Goal: Browse casually: Explore the website without a specific task or goal

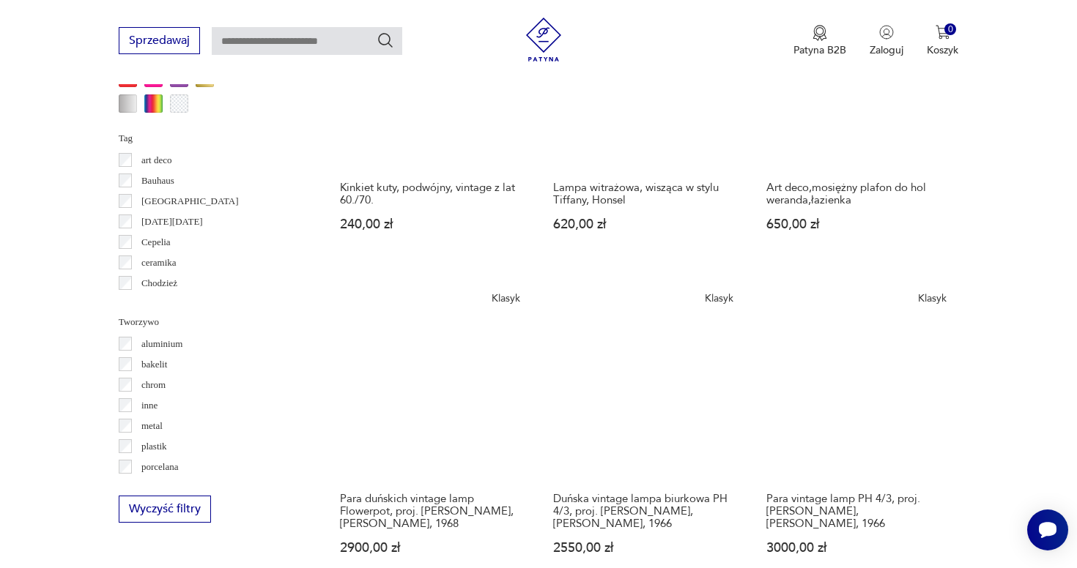
scroll to position [1358, 0]
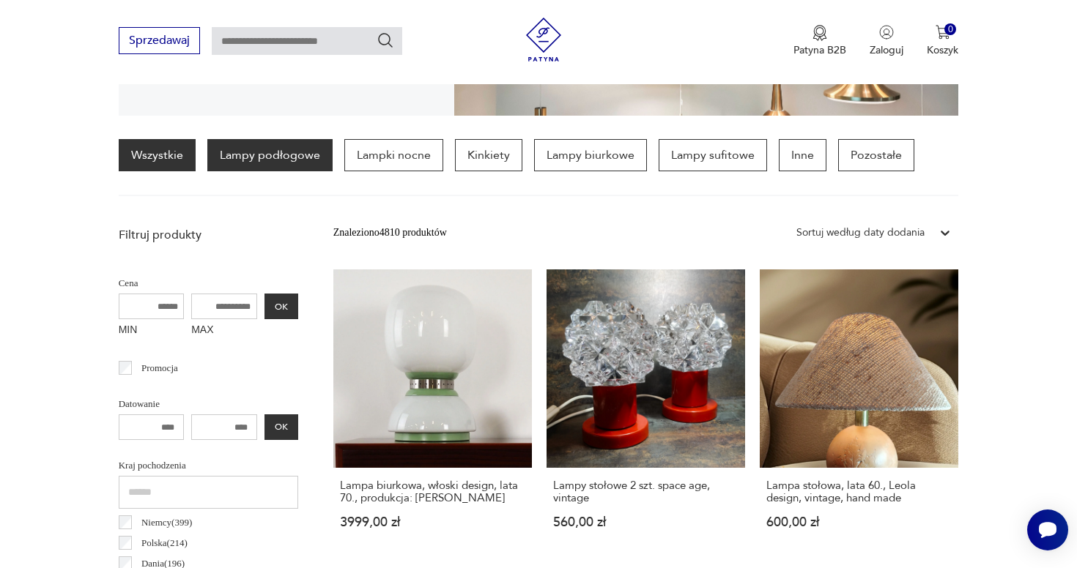
click at [291, 163] on p "Lampy podłogowe" at bounding box center [269, 155] width 125 height 32
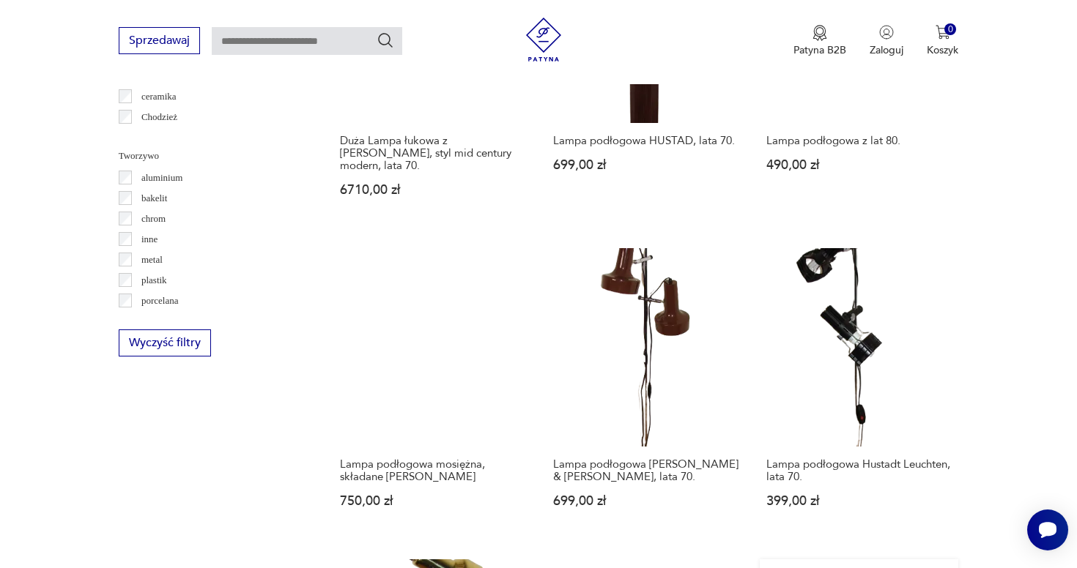
scroll to position [1342, 0]
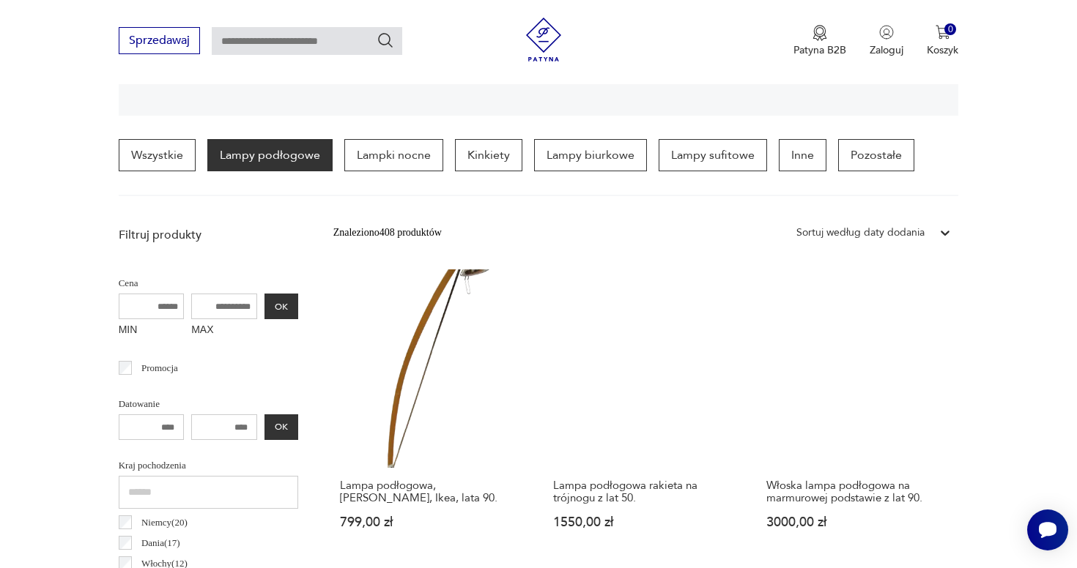
scroll to position [352, 0]
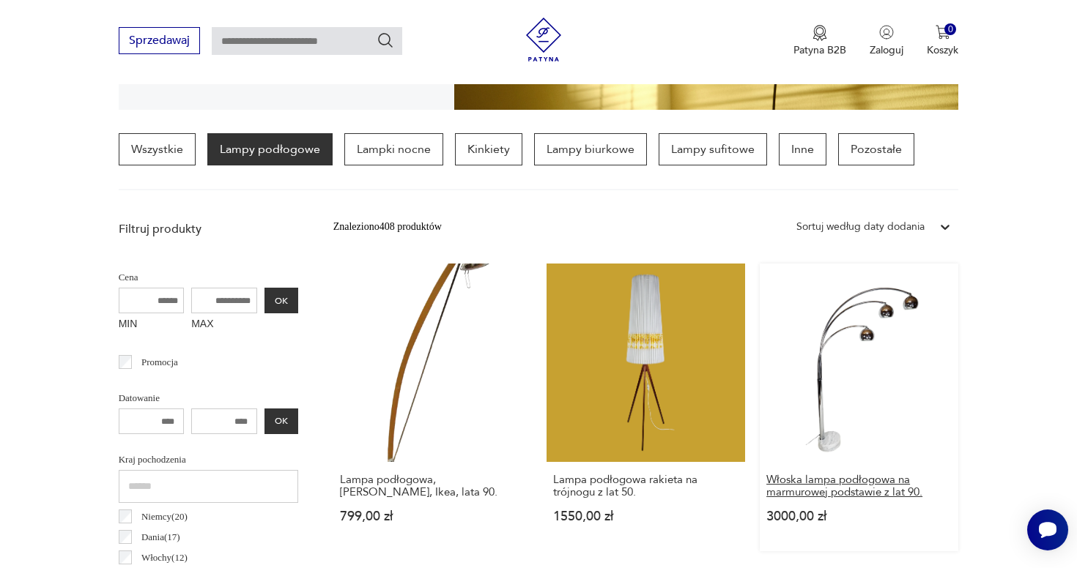
click at [766, 474] on h3 "Włoska lampa podłogowa na marmurowej podstawie z lat 90." at bounding box center [858, 486] width 185 height 25
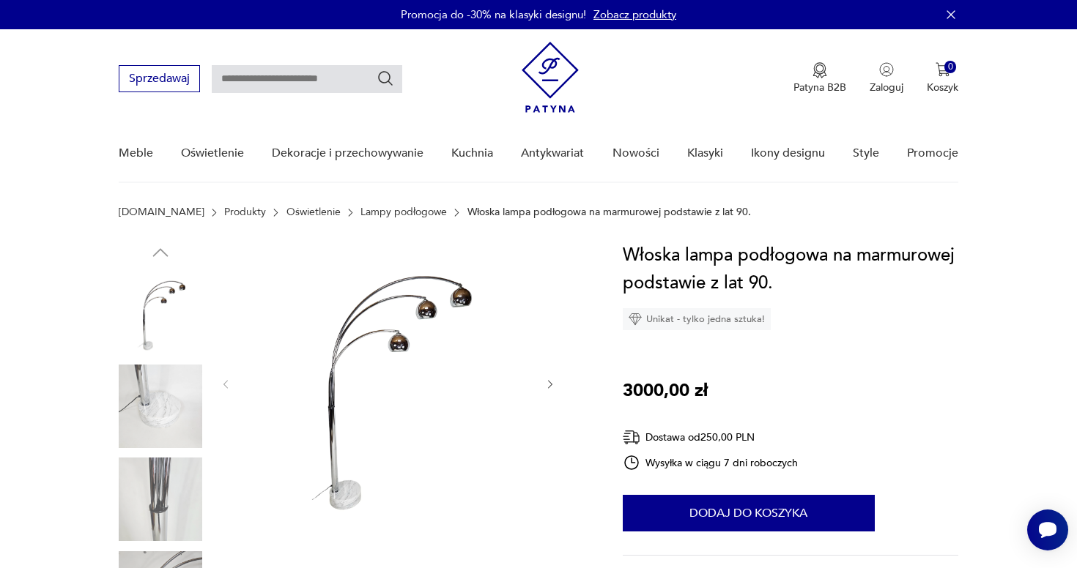
click at [548, 387] on icon "button" at bounding box center [550, 385] width 12 height 12
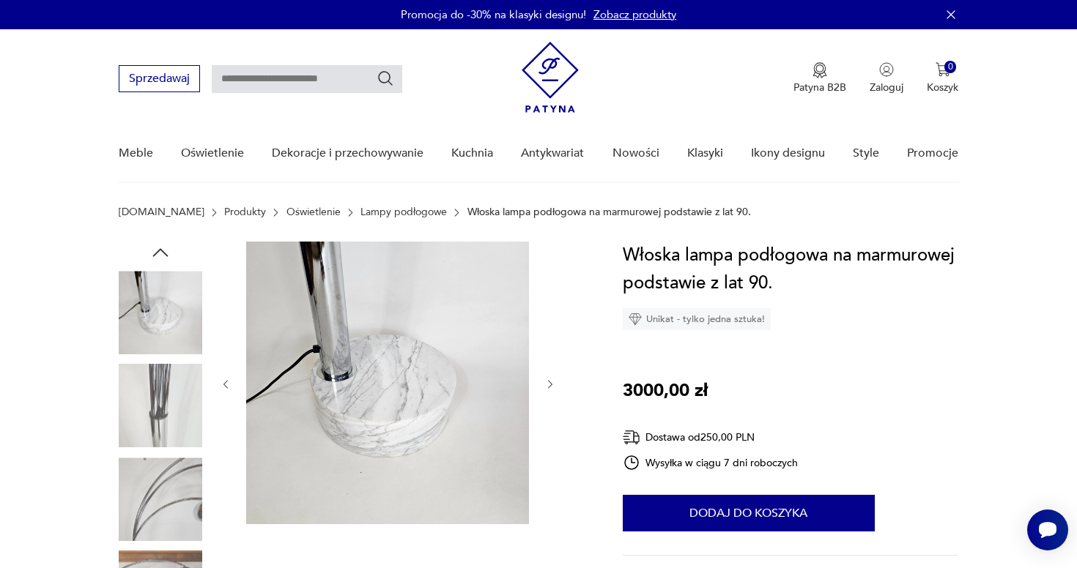
click at [548, 387] on icon "button" at bounding box center [550, 385] width 12 height 12
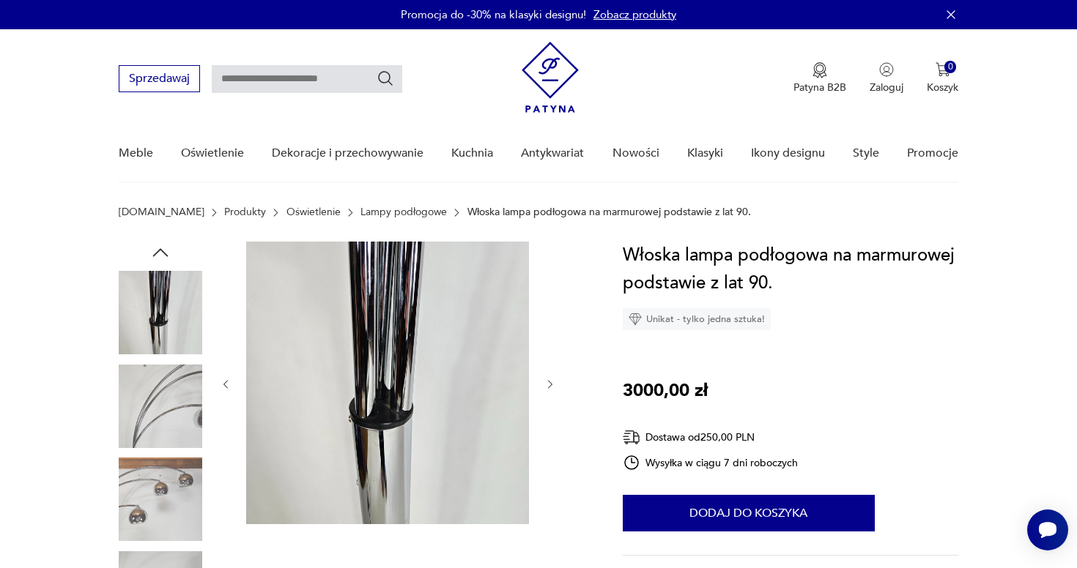
click at [549, 387] on icon "button" at bounding box center [550, 385] width 12 height 12
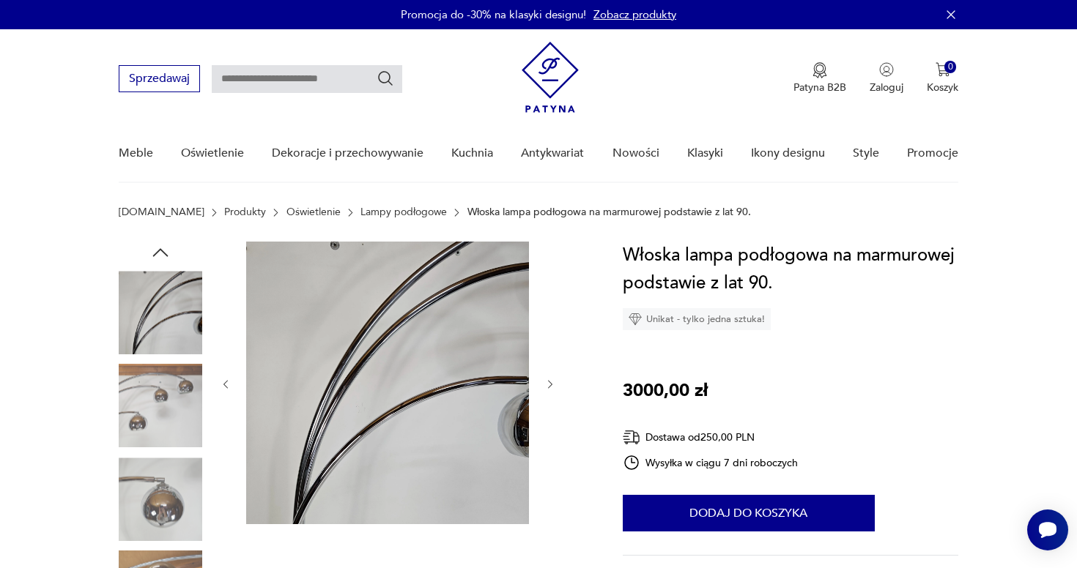
click at [549, 387] on icon "button" at bounding box center [550, 385] width 12 height 12
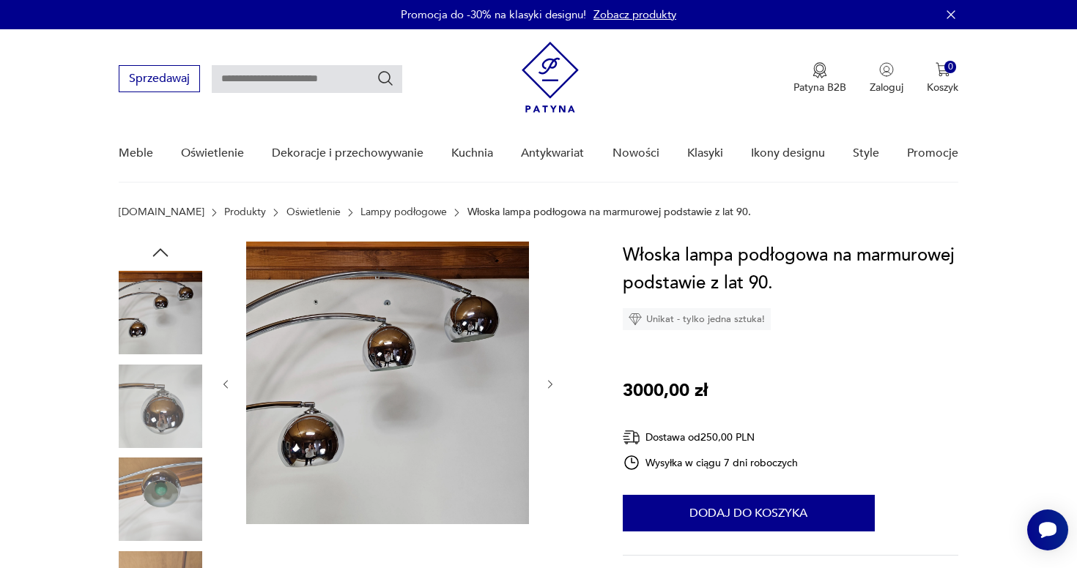
click at [549, 387] on icon "button" at bounding box center [550, 385] width 12 height 12
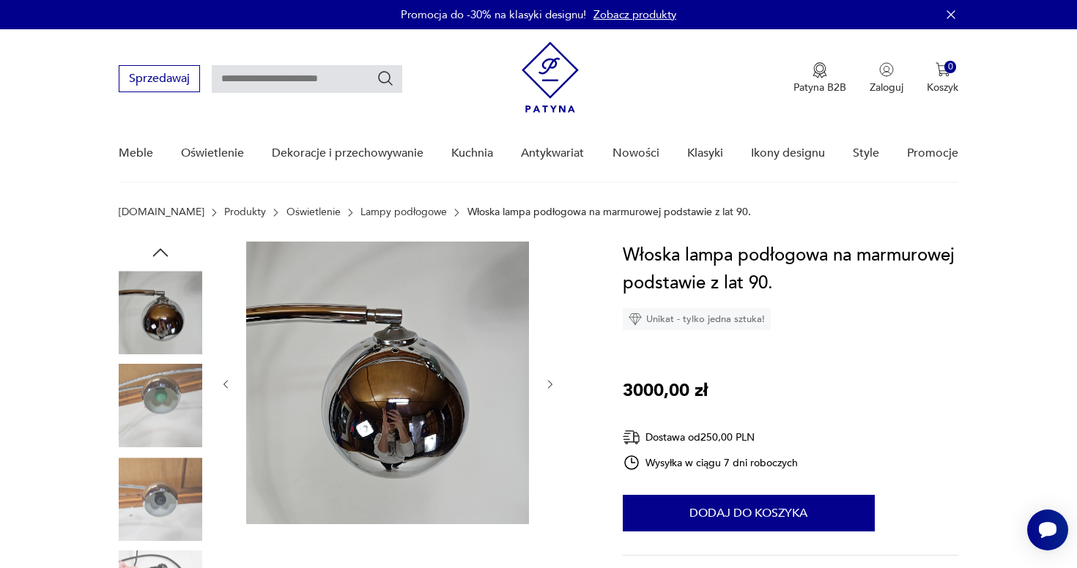
click at [549, 387] on icon "button" at bounding box center [550, 385] width 12 height 12
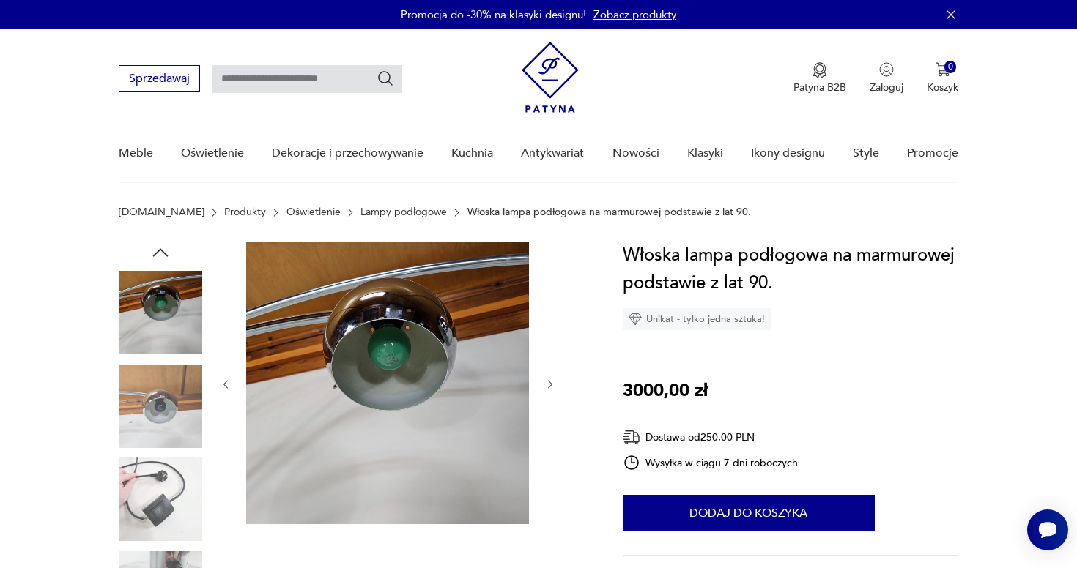
click at [550, 387] on icon "button" at bounding box center [550, 384] width 4 height 9
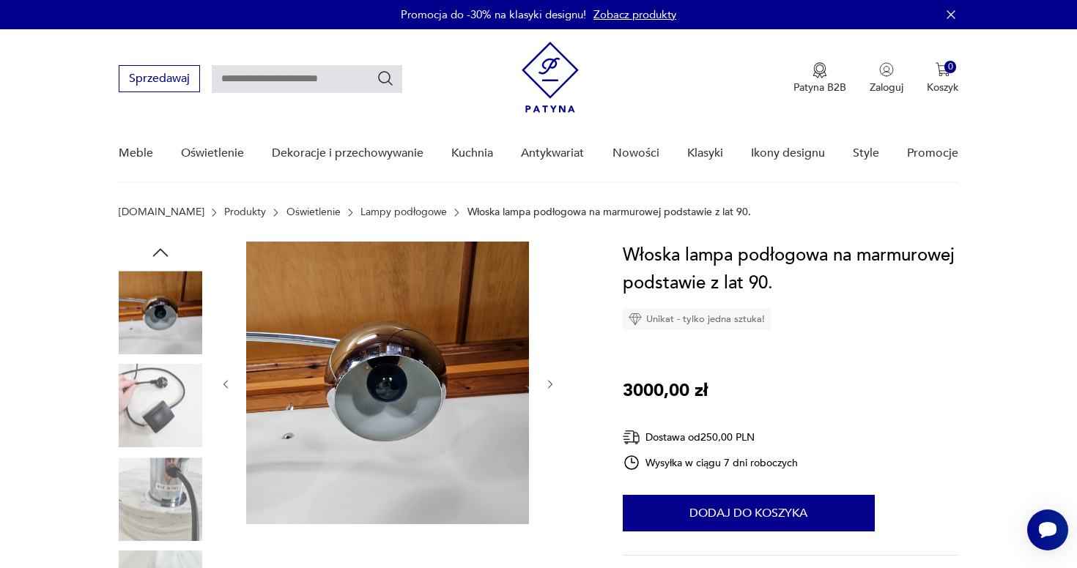
click at [550, 387] on icon "button" at bounding box center [550, 384] width 4 height 9
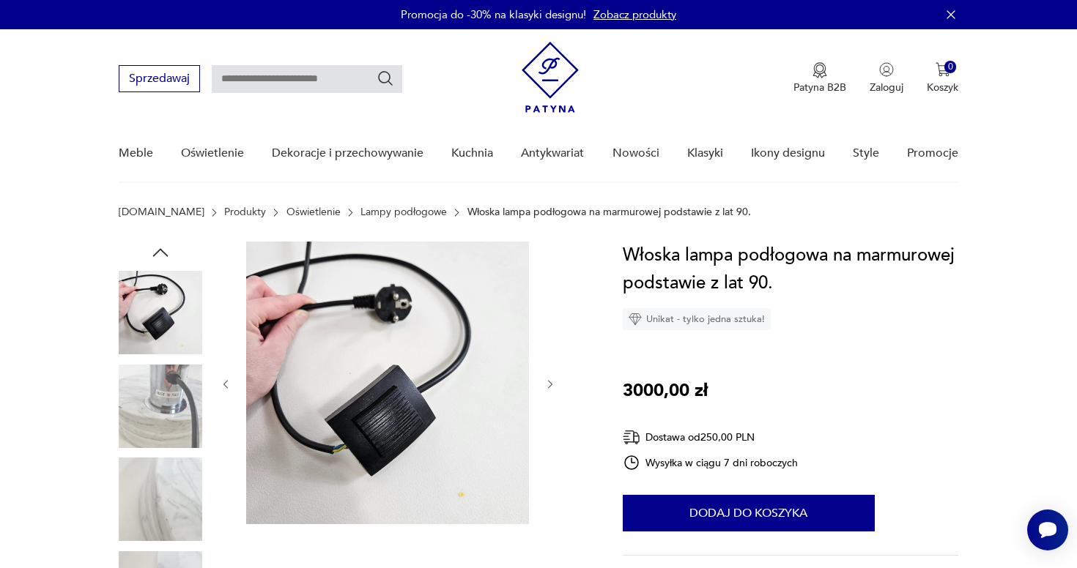
click at [551, 387] on icon "button" at bounding box center [550, 385] width 12 height 12
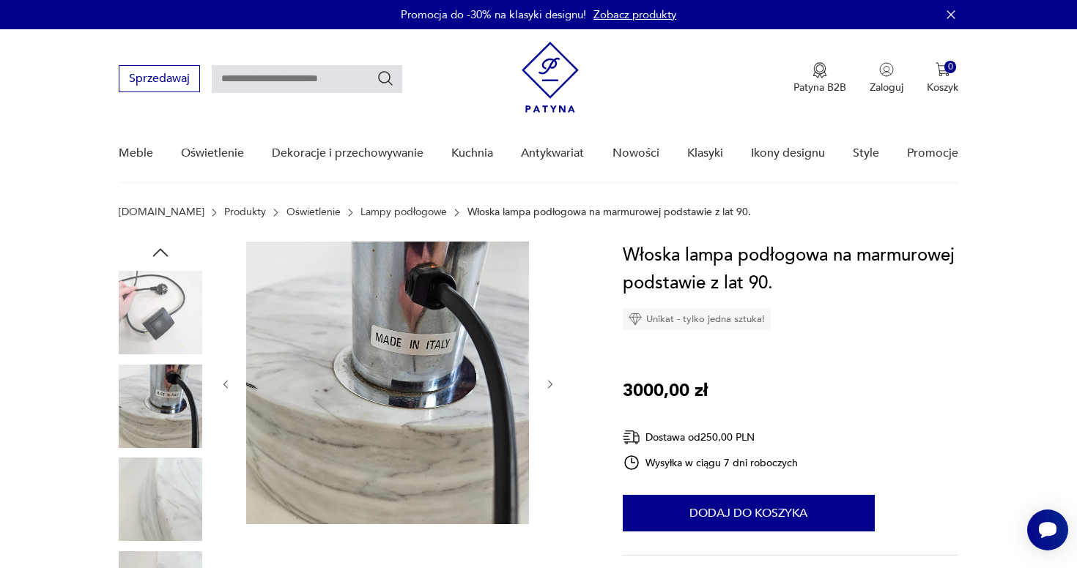
click at [221, 389] on icon "button" at bounding box center [226, 385] width 12 height 12
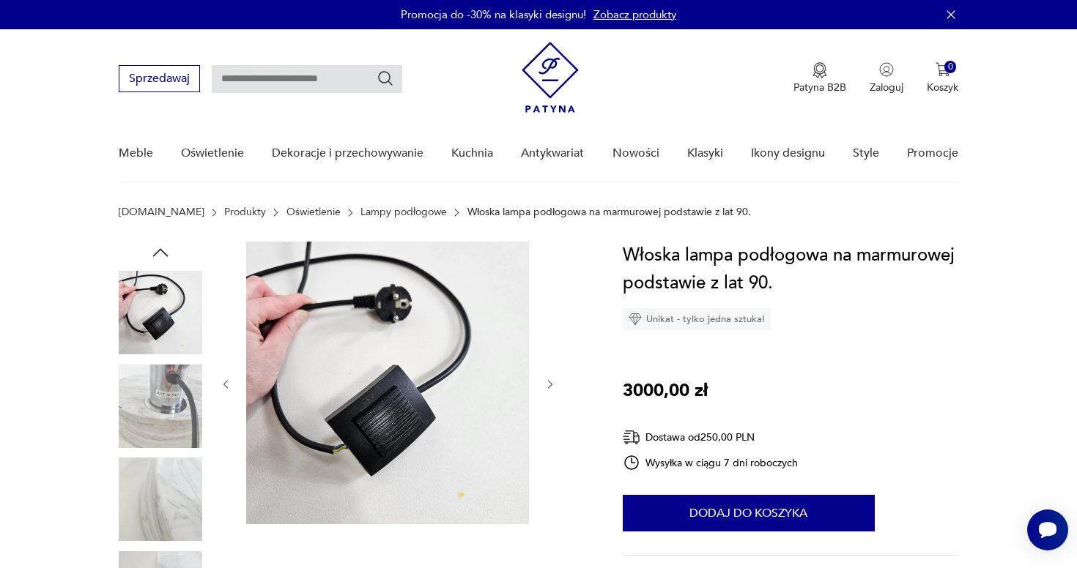
click at [540, 393] on div at bounding box center [388, 385] width 337 height 286
click at [548, 388] on icon "button" at bounding box center [550, 385] width 12 height 12
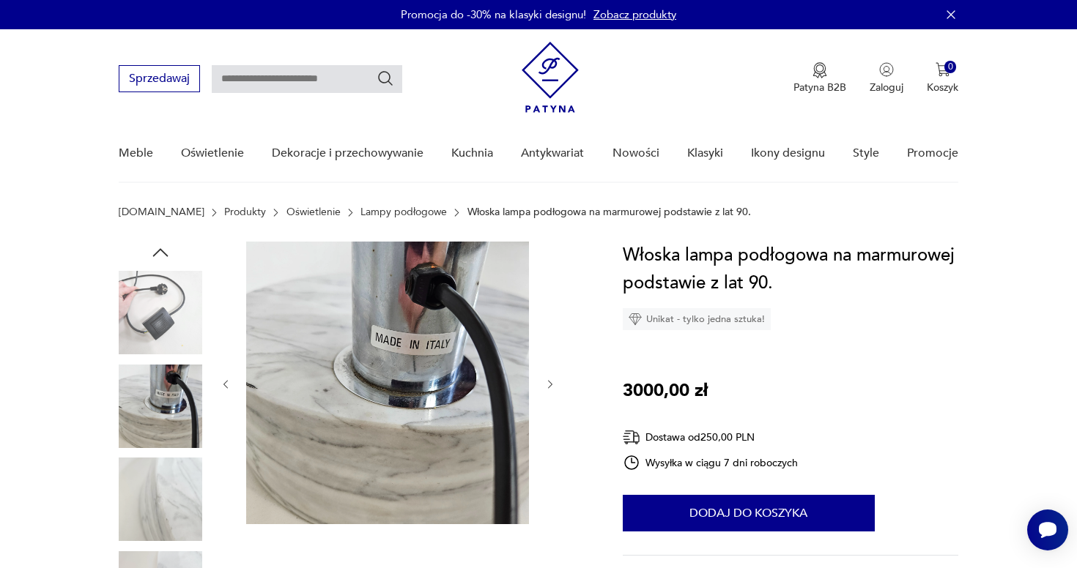
click at [548, 388] on icon "button" at bounding box center [550, 385] width 12 height 12
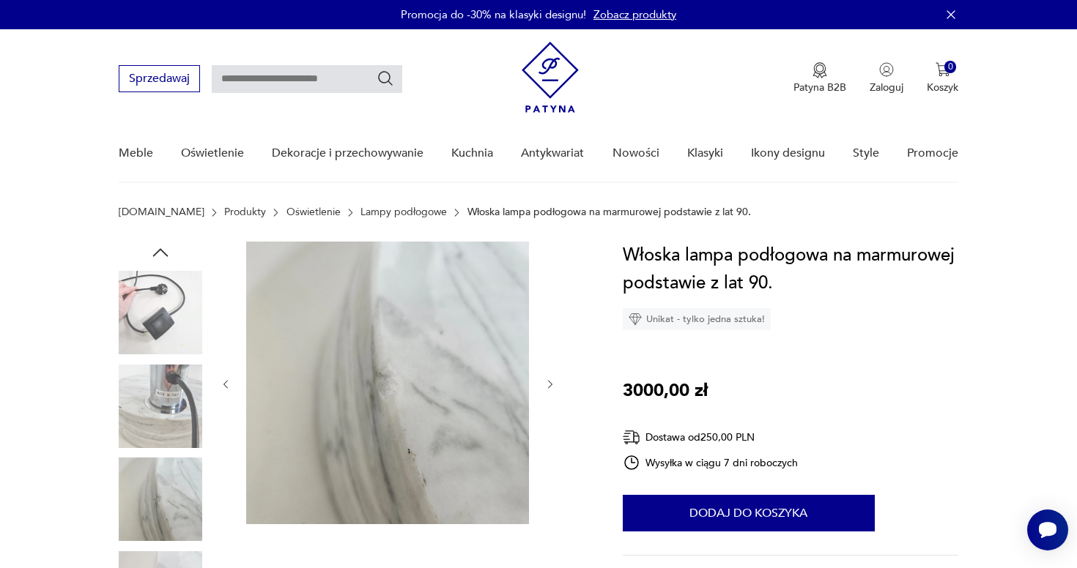
click at [548, 388] on icon "button" at bounding box center [550, 385] width 12 height 12
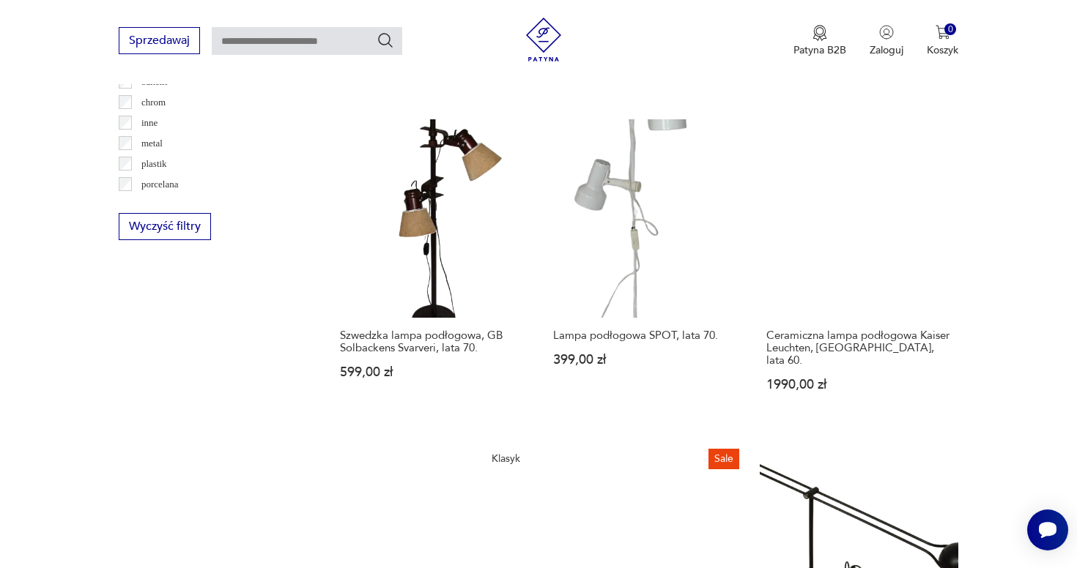
scroll to position [1497, 0]
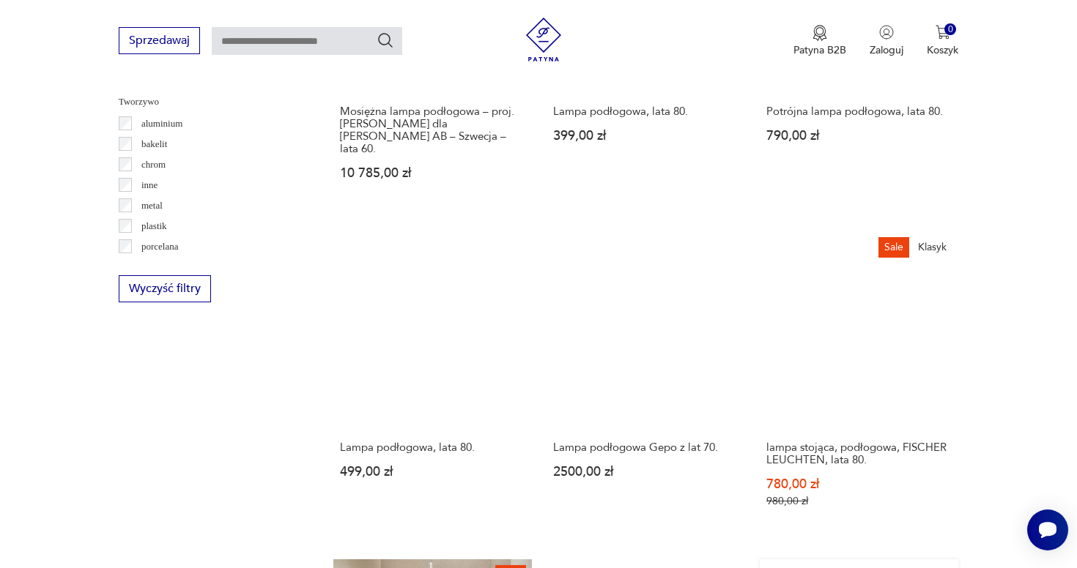
scroll to position [1641, 0]
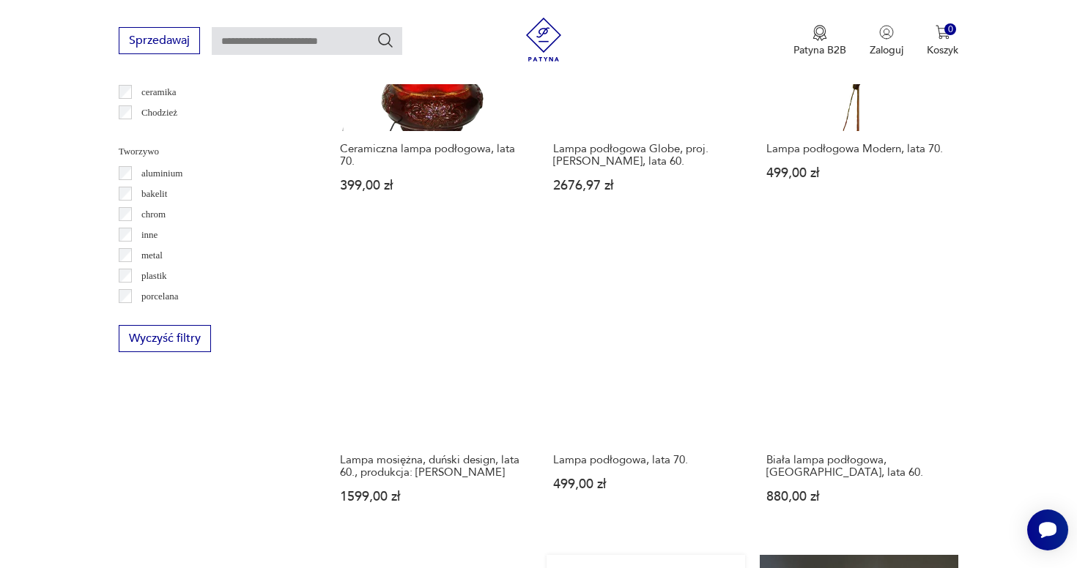
scroll to position [1321, 0]
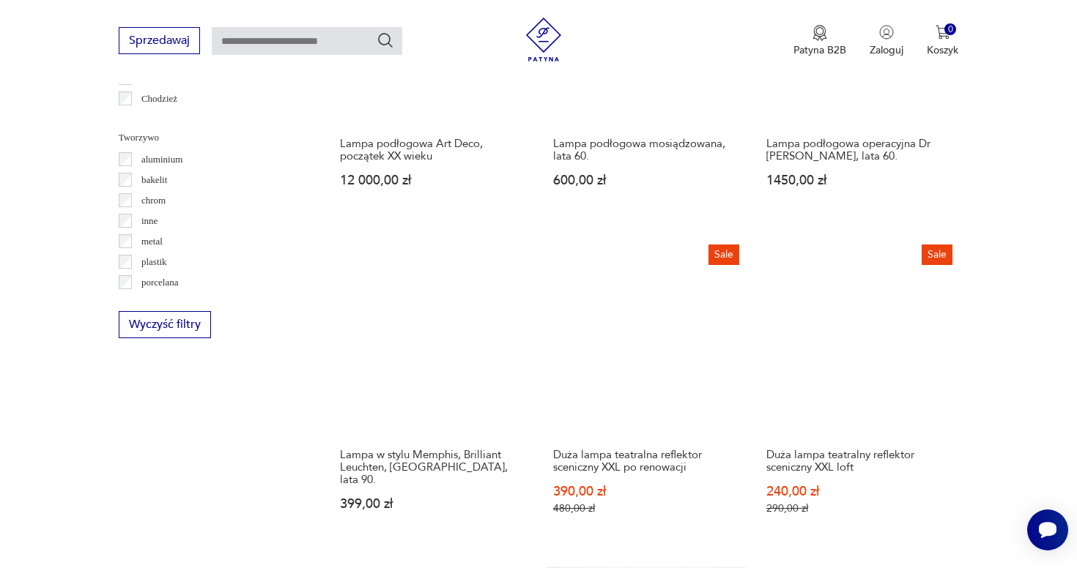
scroll to position [1334, 0]
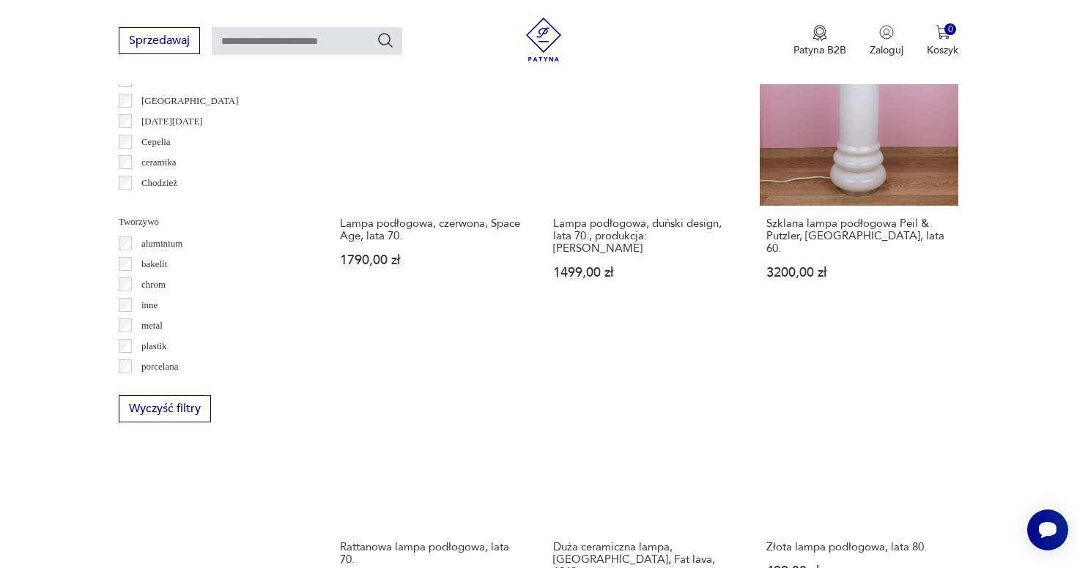
scroll to position [1406, 0]
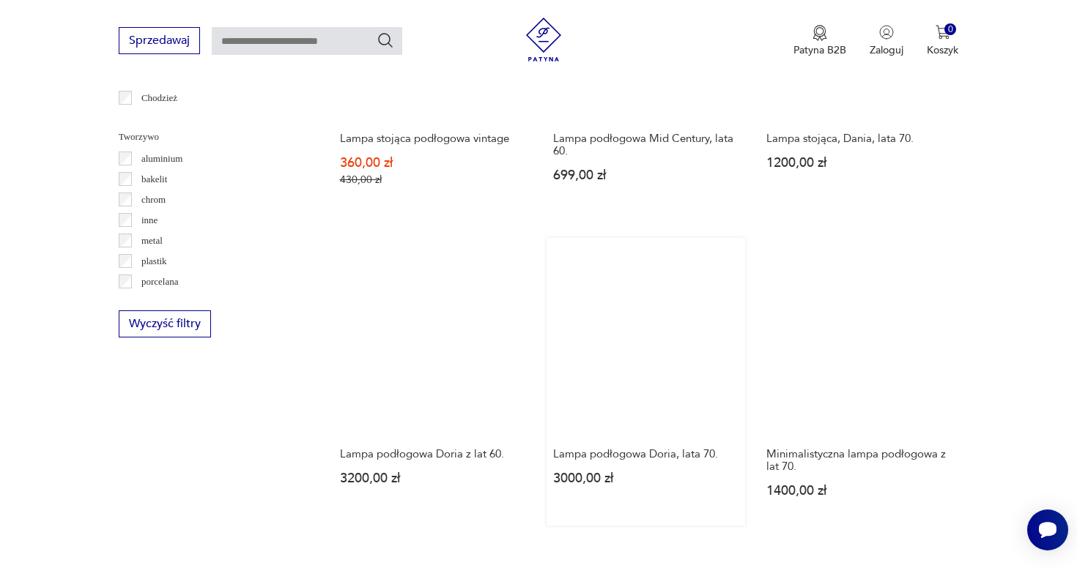
scroll to position [1369, 0]
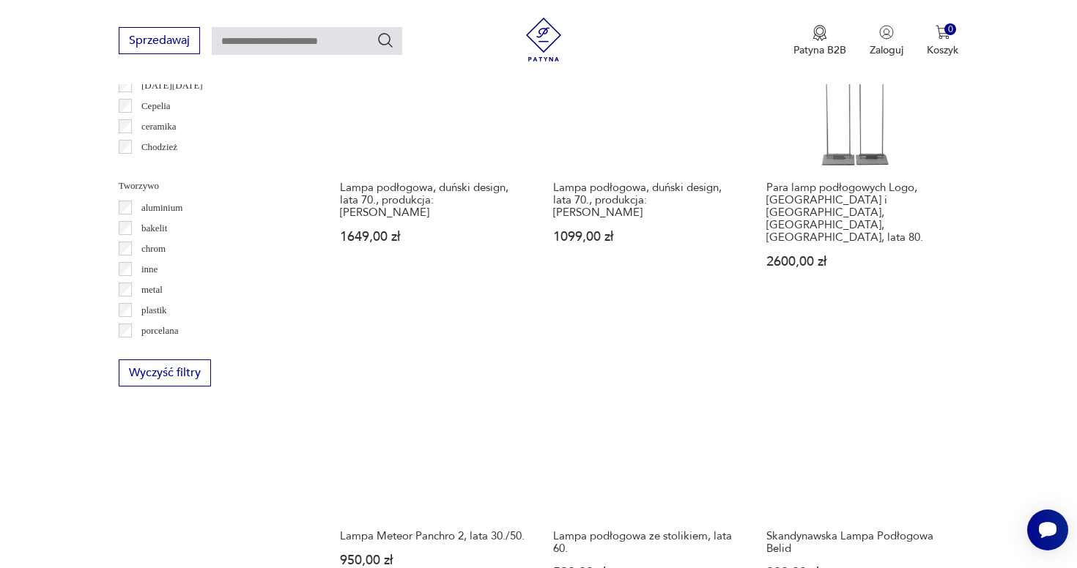
scroll to position [1295, 0]
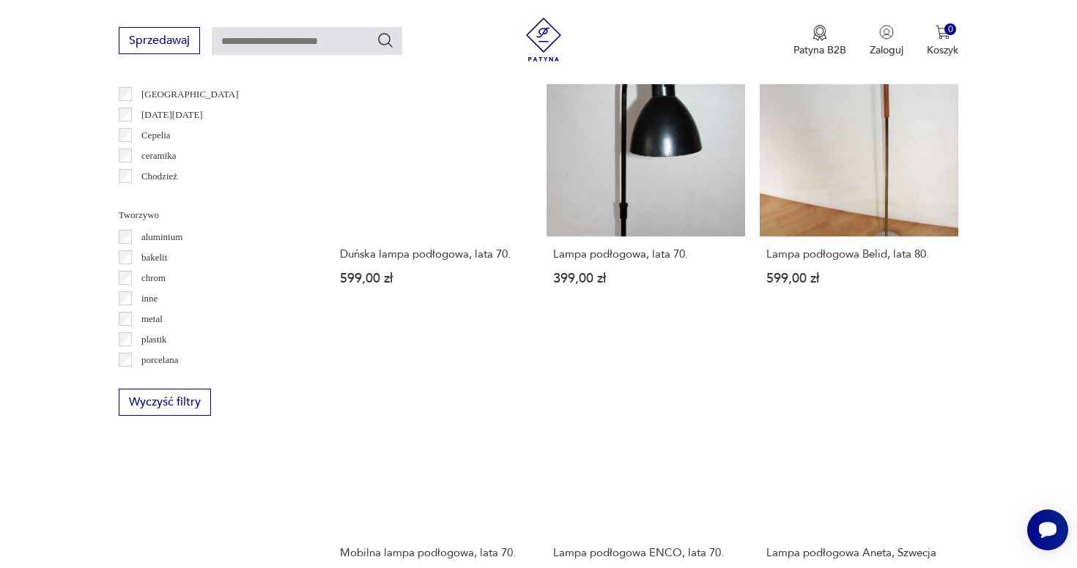
scroll to position [1314, 0]
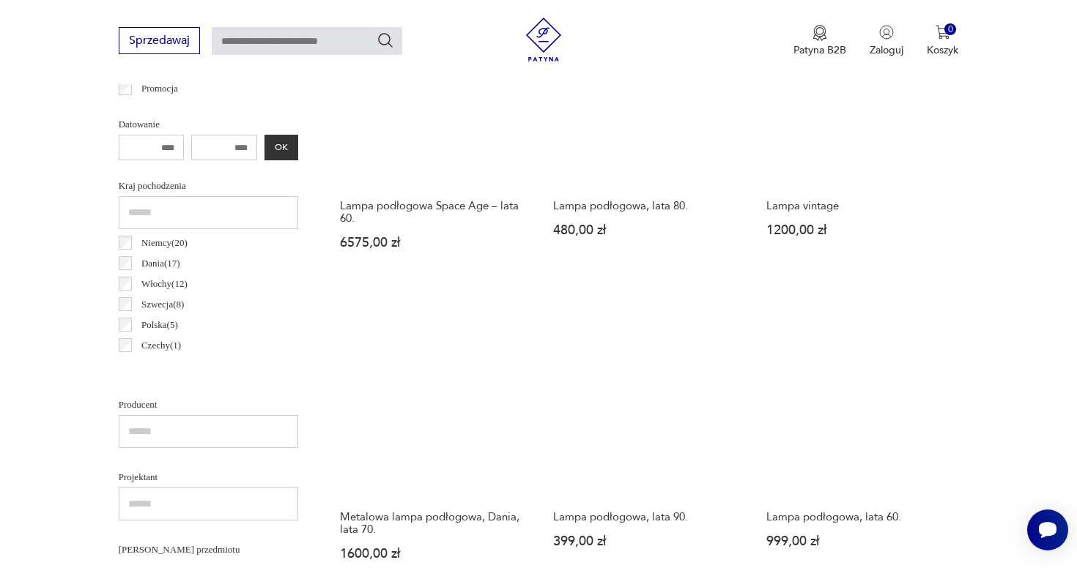
scroll to position [644, 0]
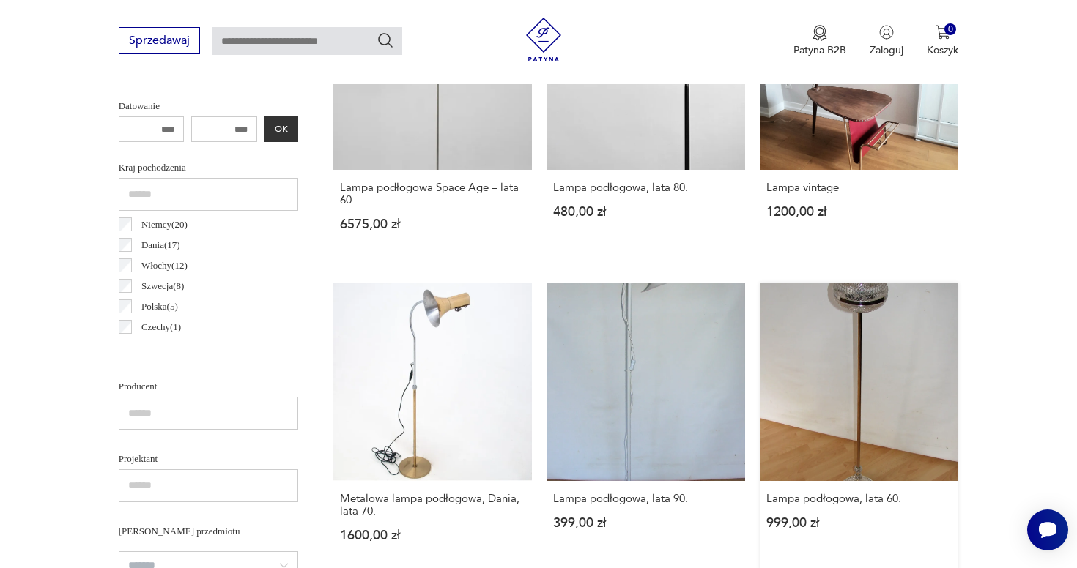
click at [759, 307] on link "Lampa podłogowa, lata 60. 999,00 zł" at bounding box center [858, 427] width 198 height 288
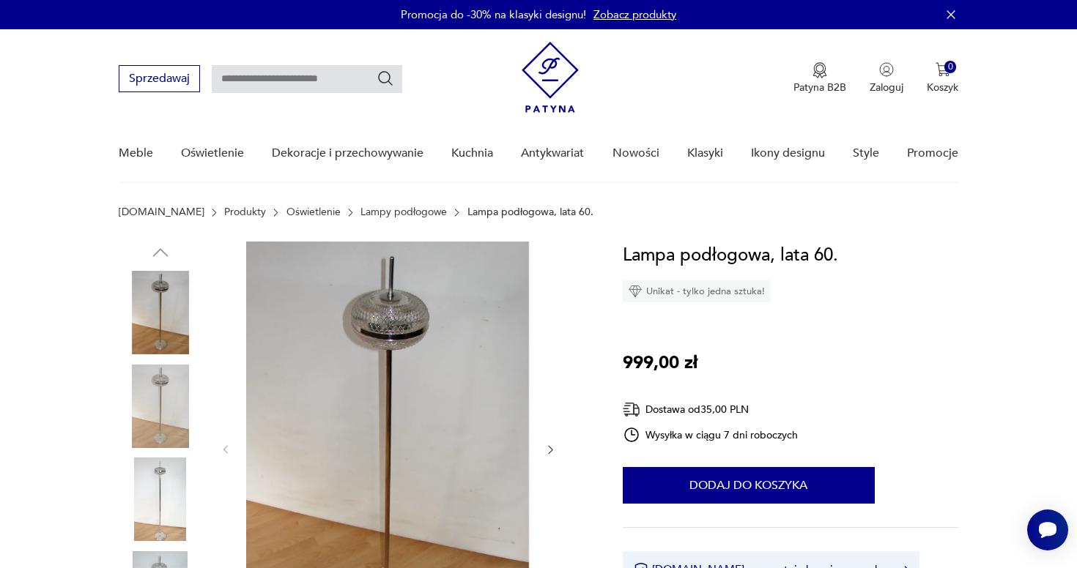
click at [547, 453] on icon "button" at bounding box center [550, 450] width 12 height 12
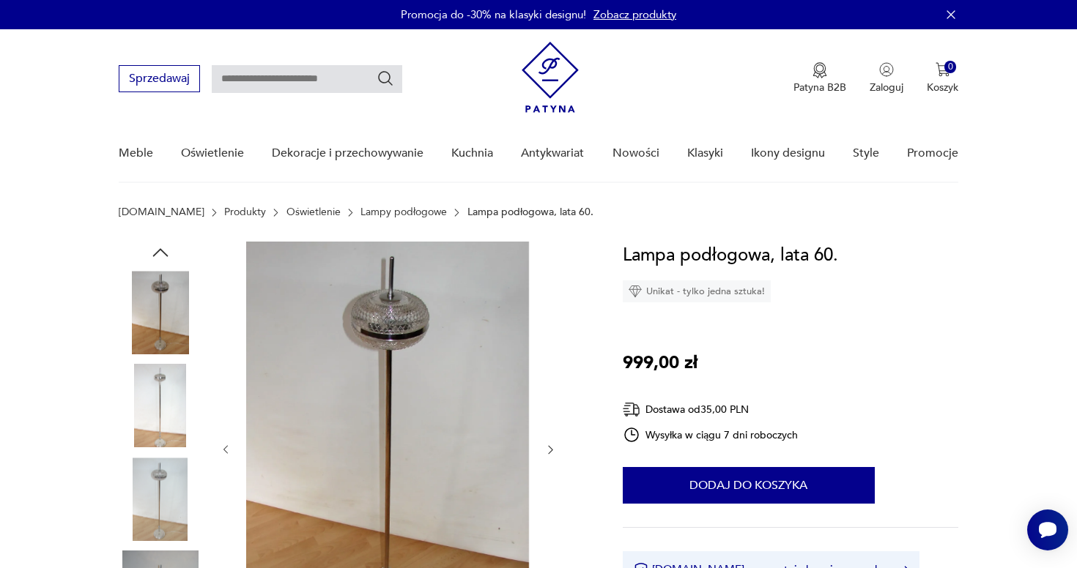
click at [548, 453] on icon "button" at bounding box center [550, 450] width 12 height 12
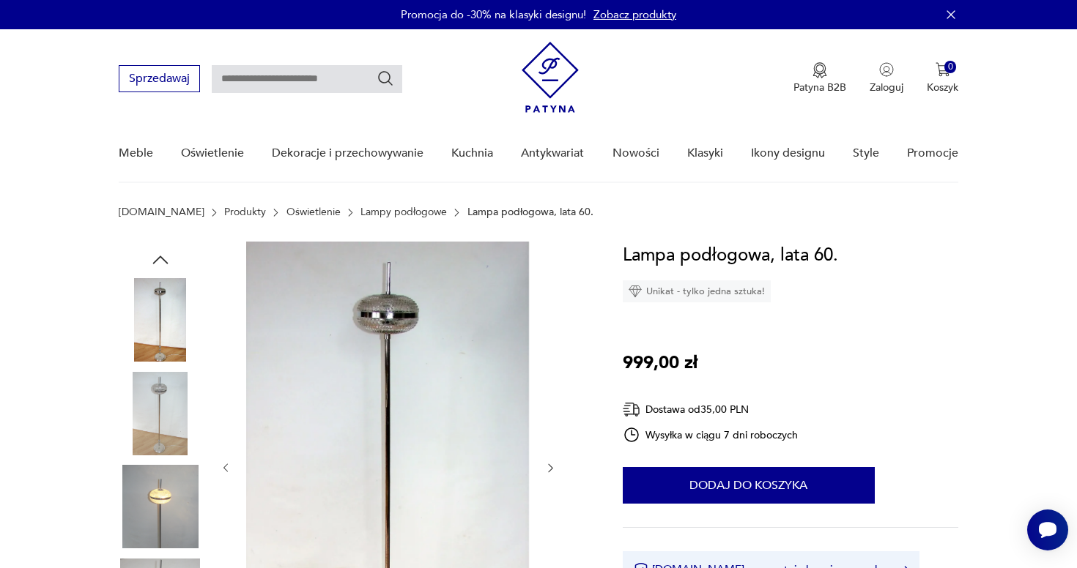
click at [548, 453] on div at bounding box center [388, 468] width 337 height 453
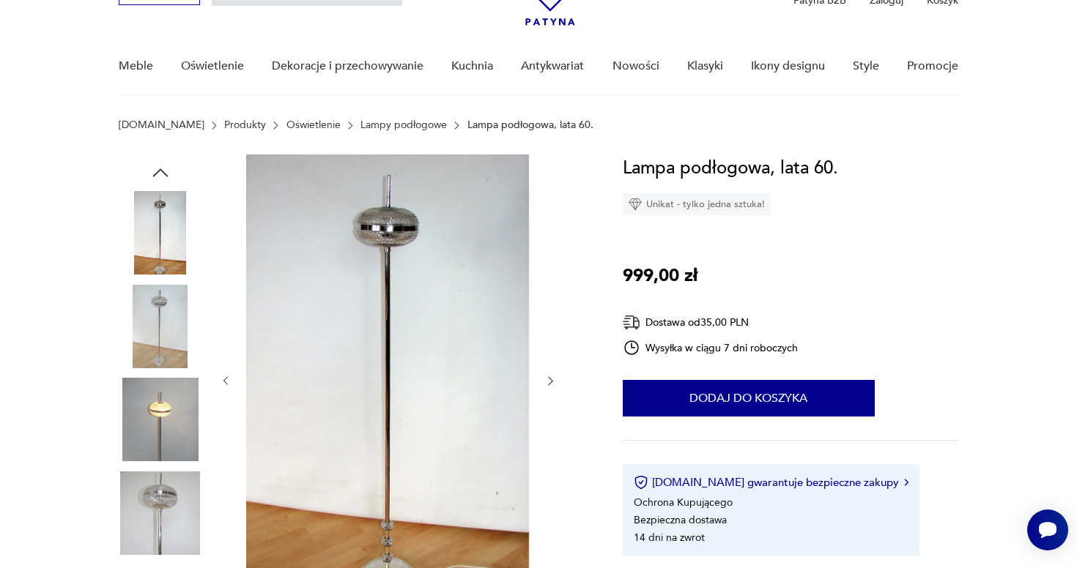
scroll to position [14, 0]
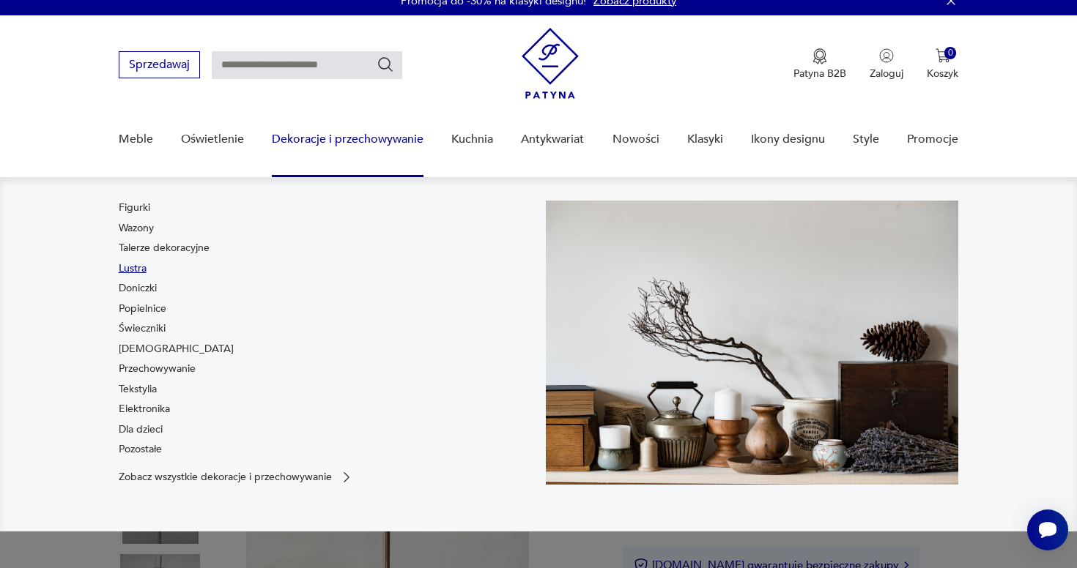
click at [143, 272] on link "Lustra" at bounding box center [133, 268] width 28 height 15
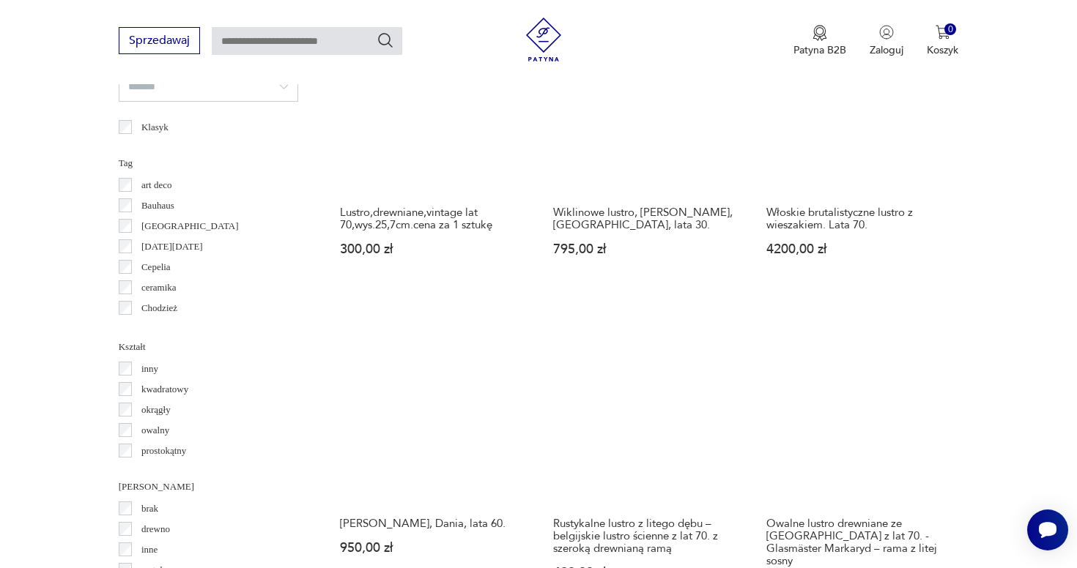
scroll to position [1309, 0]
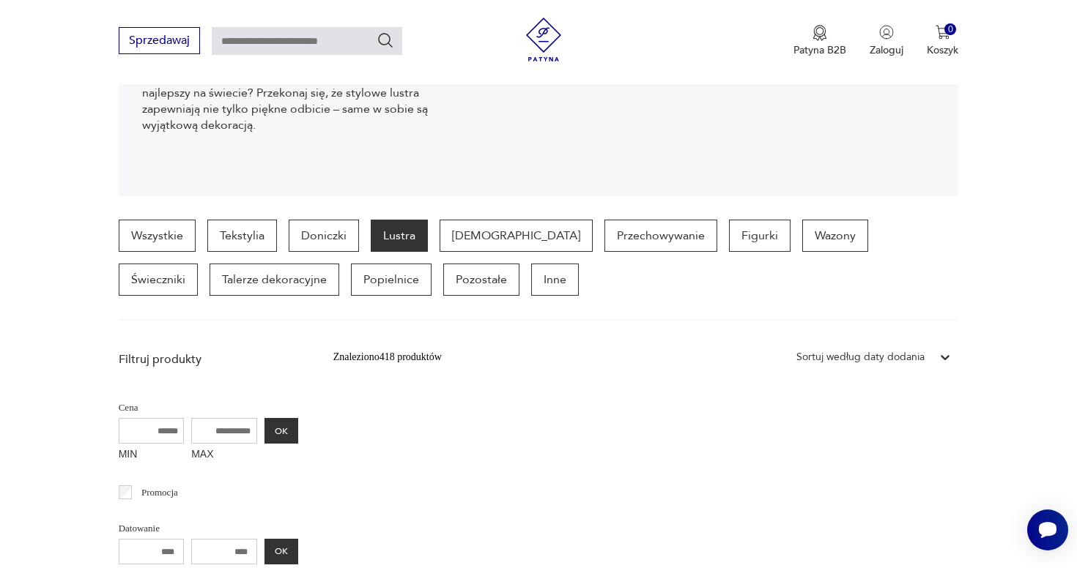
scroll to position [256, 0]
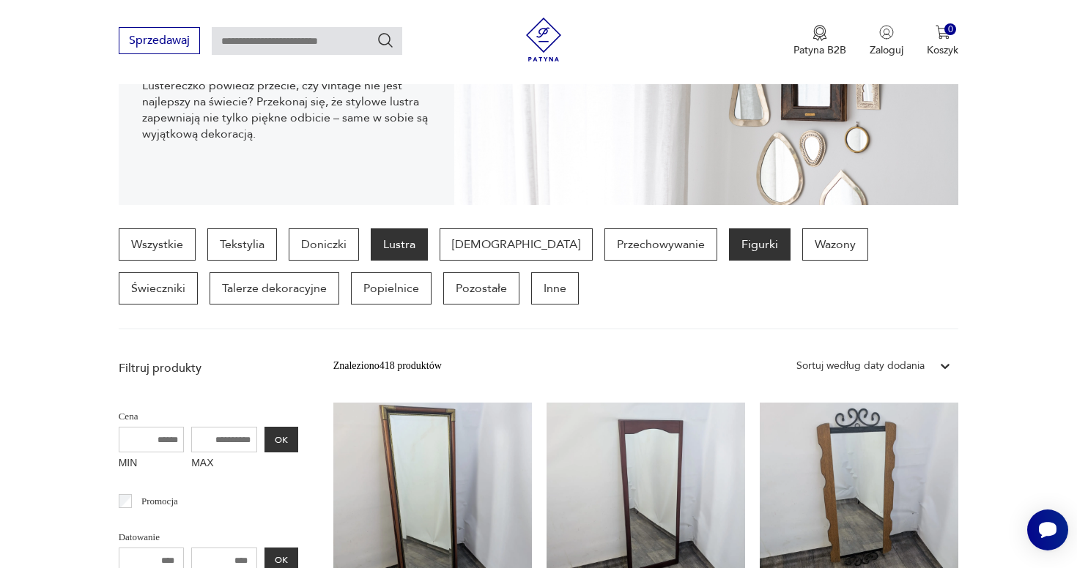
click at [729, 248] on p "Figurki" at bounding box center [760, 245] width 62 height 32
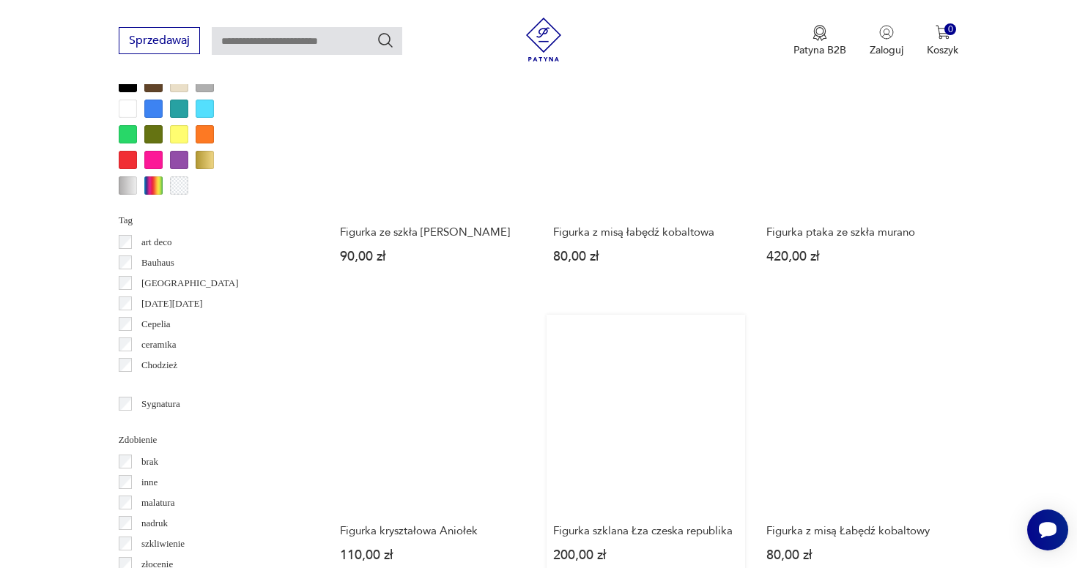
scroll to position [1300, 0]
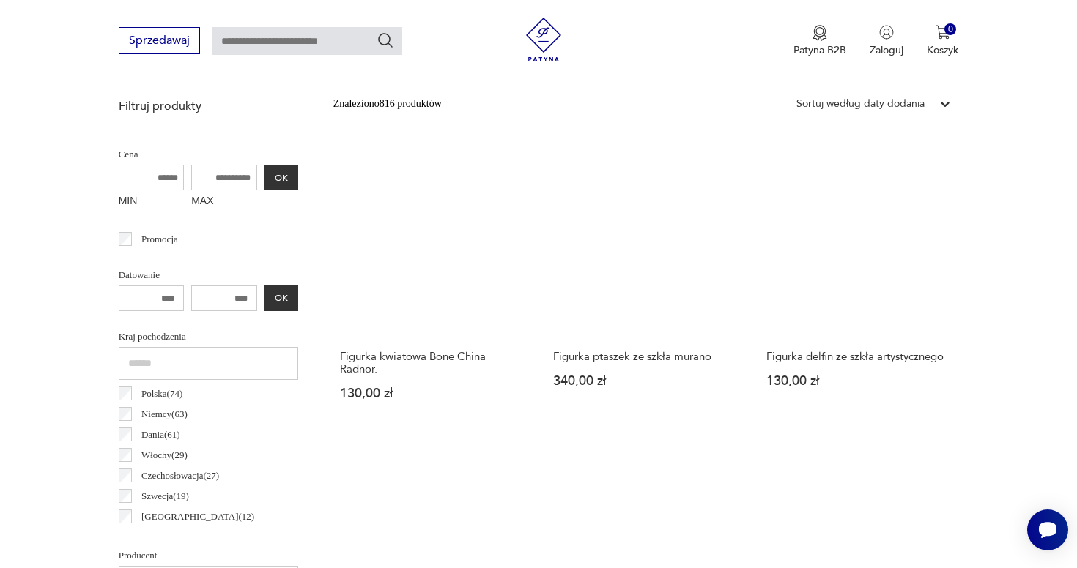
scroll to position [390, 0]
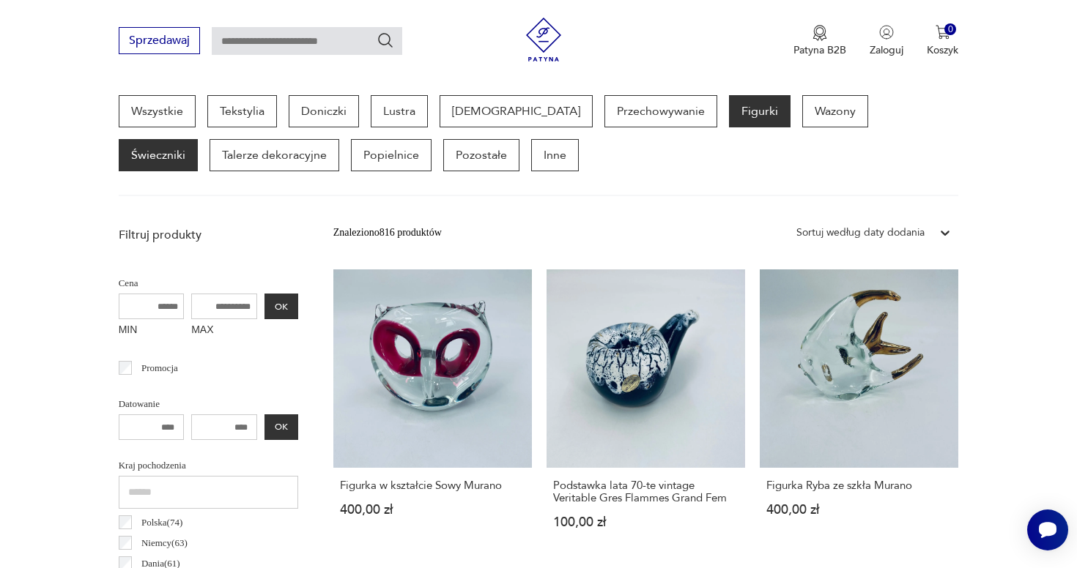
click at [198, 139] on p "Świeczniki" at bounding box center [158, 155] width 79 height 32
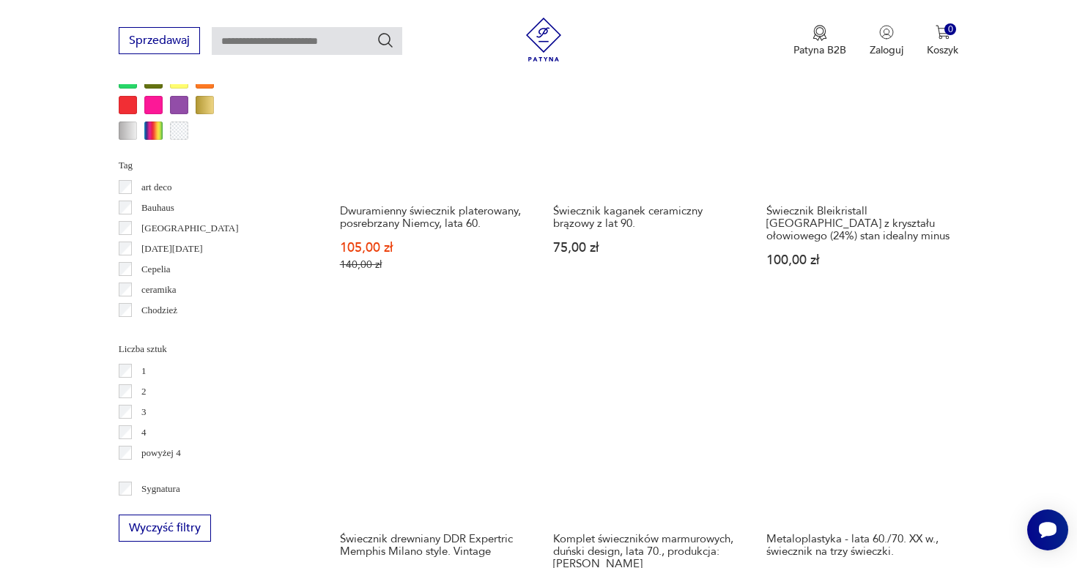
scroll to position [1329, 0]
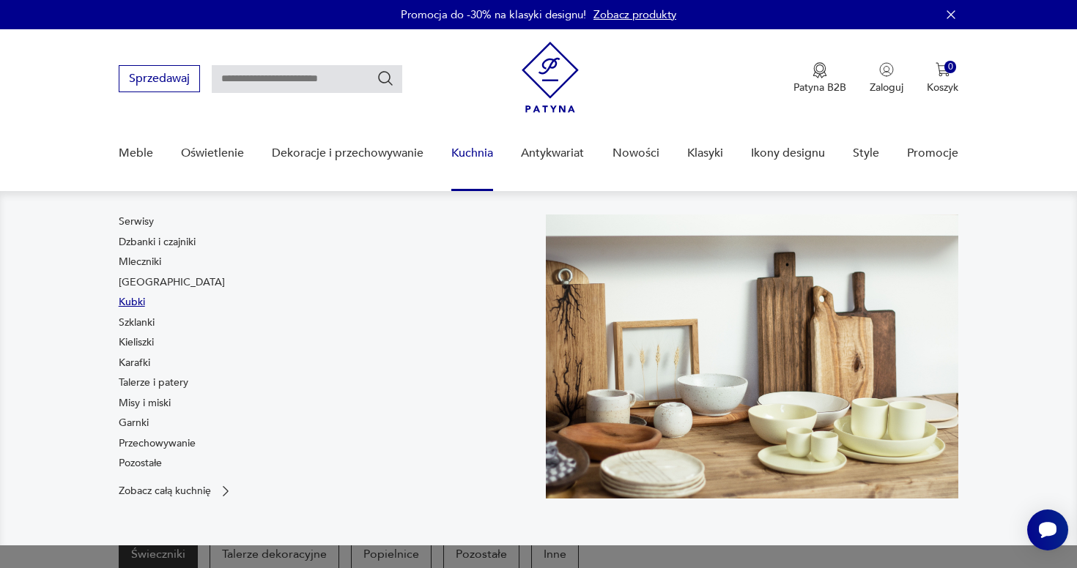
click at [138, 301] on link "Kubki" at bounding box center [132, 302] width 26 height 15
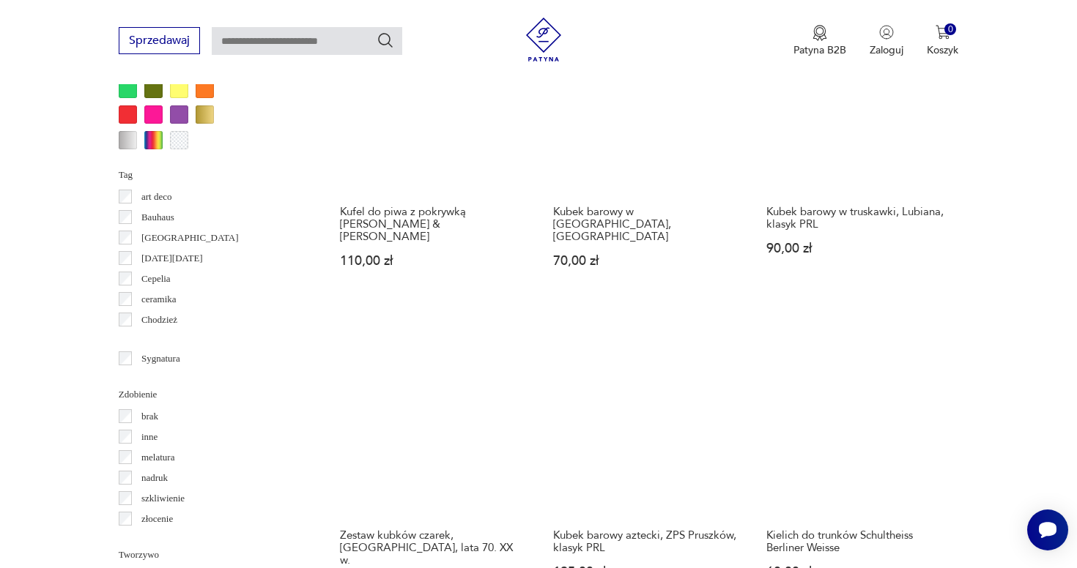
scroll to position [1520, 0]
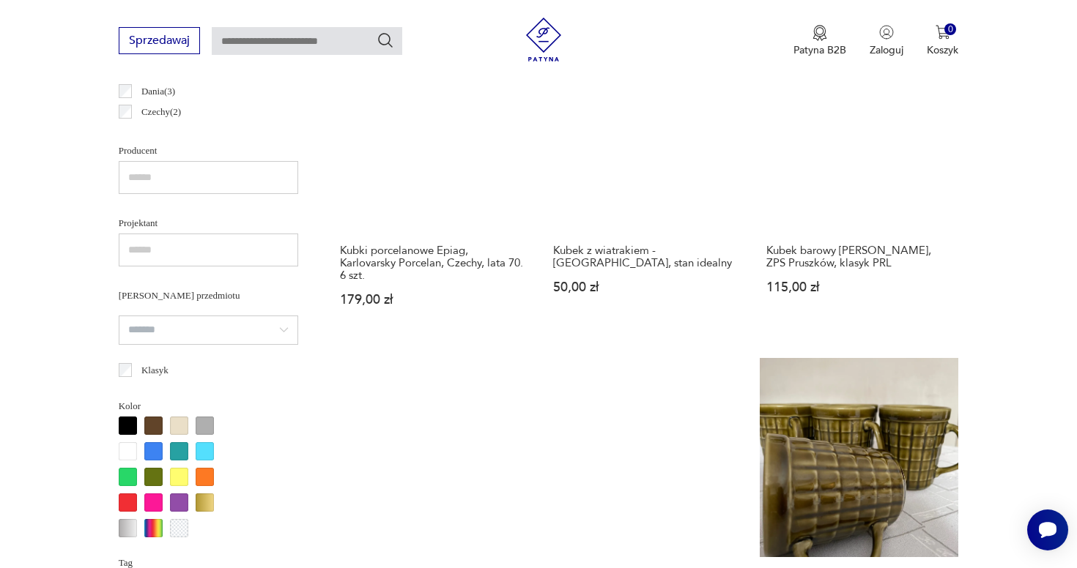
scroll to position [925, 0]
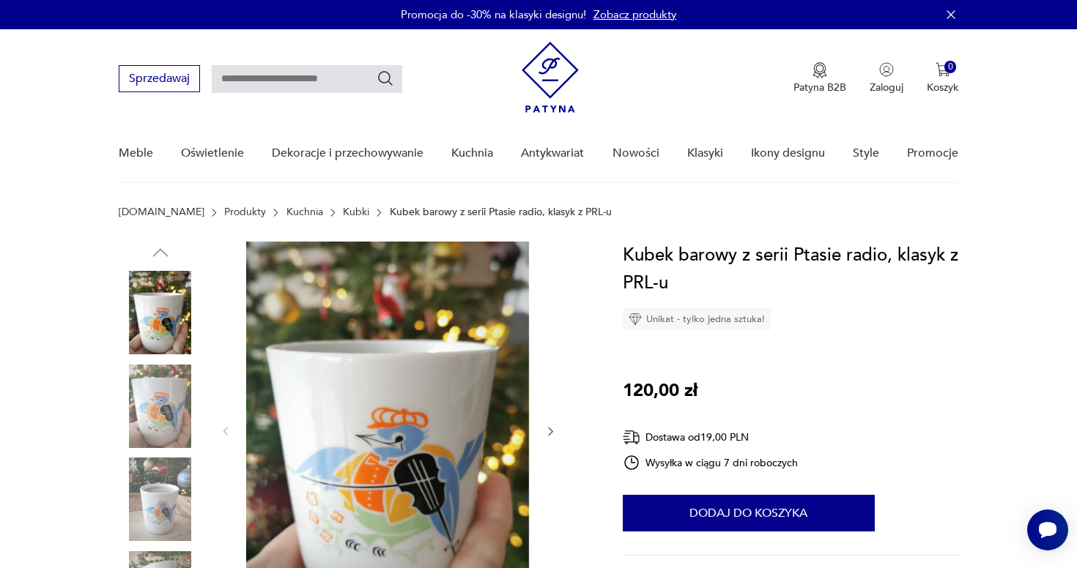
click at [553, 431] on icon "button" at bounding box center [550, 432] width 12 height 12
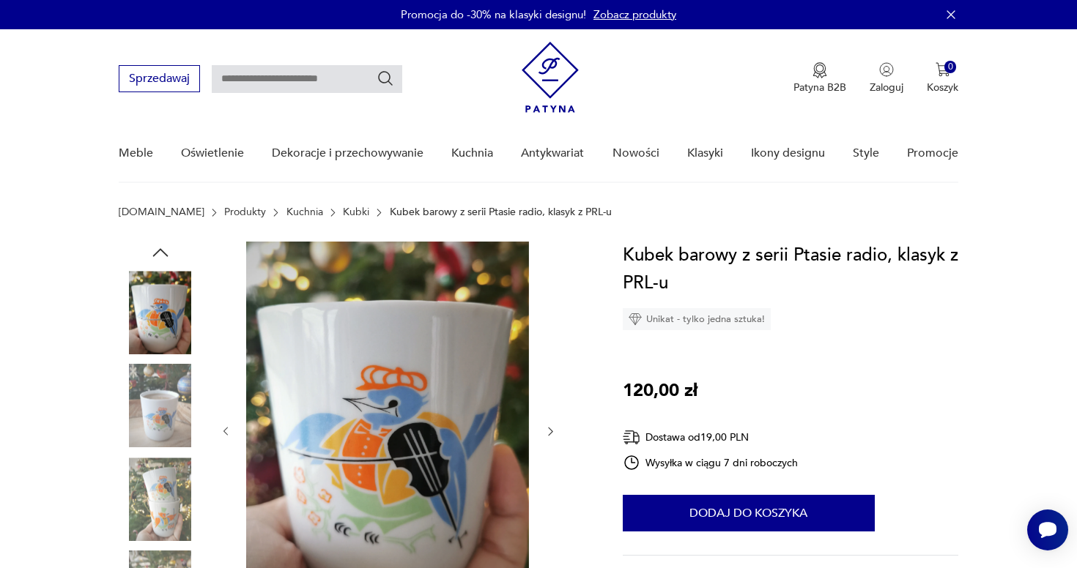
click at [565, 432] on div at bounding box center [353, 454] width 469 height 425
click at [552, 433] on icon "button" at bounding box center [550, 432] width 12 height 12
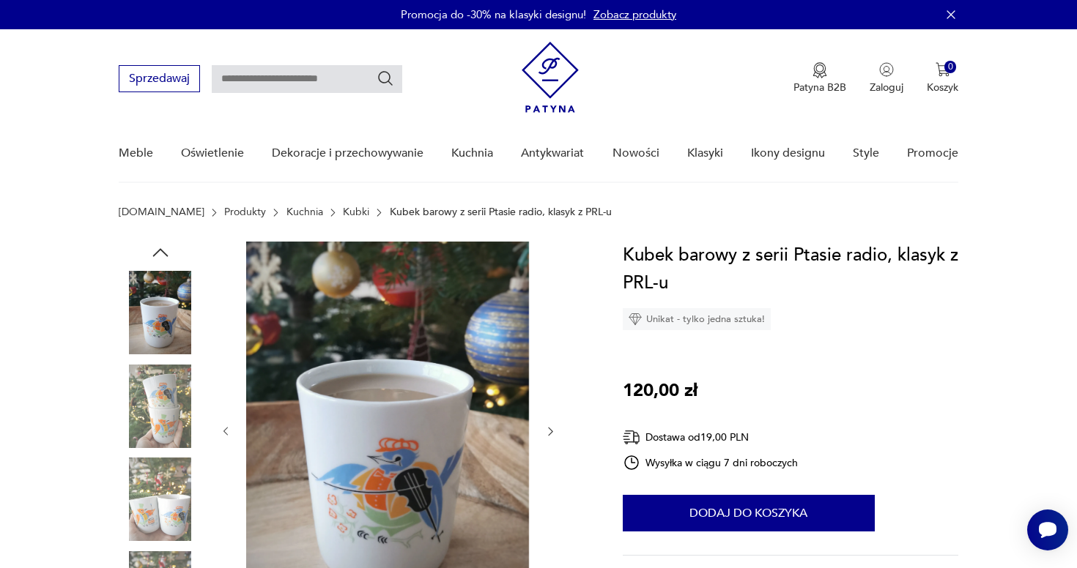
click at [552, 433] on icon "button" at bounding box center [550, 432] width 12 height 12
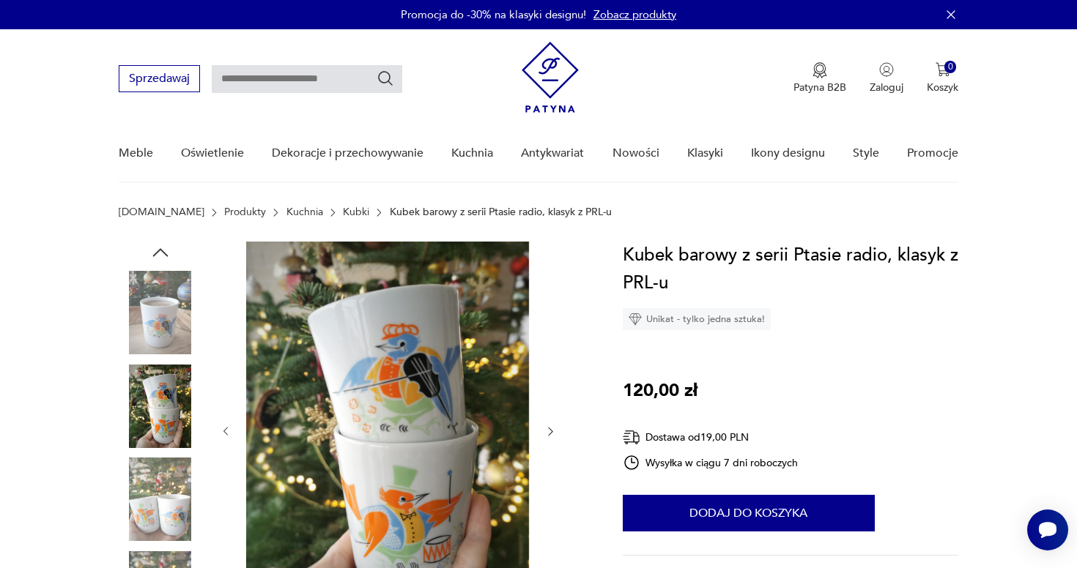
click at [552, 433] on icon "button" at bounding box center [550, 432] width 12 height 12
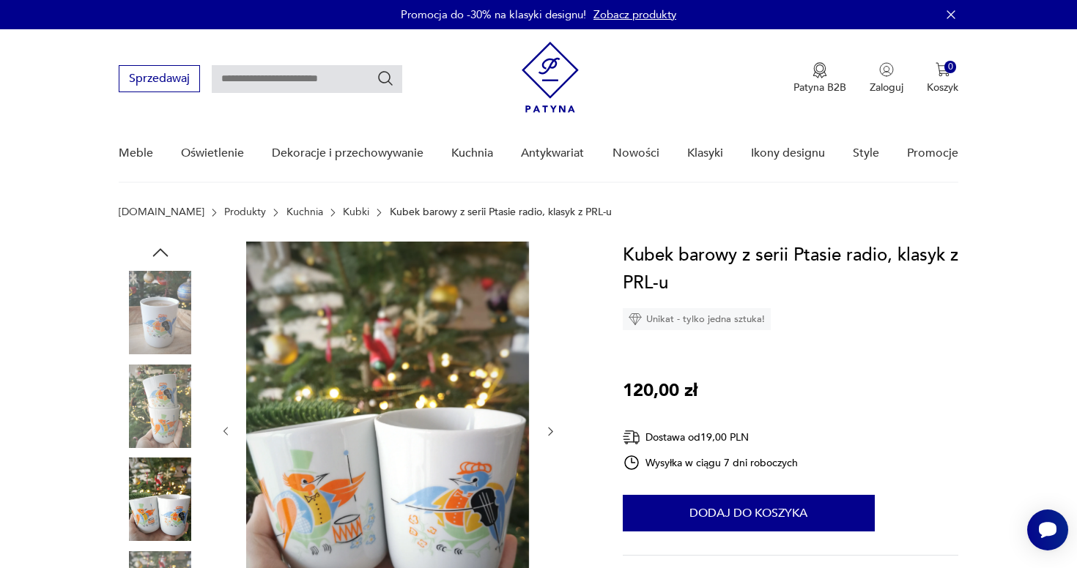
click at [553, 433] on icon "button" at bounding box center [550, 432] width 12 height 12
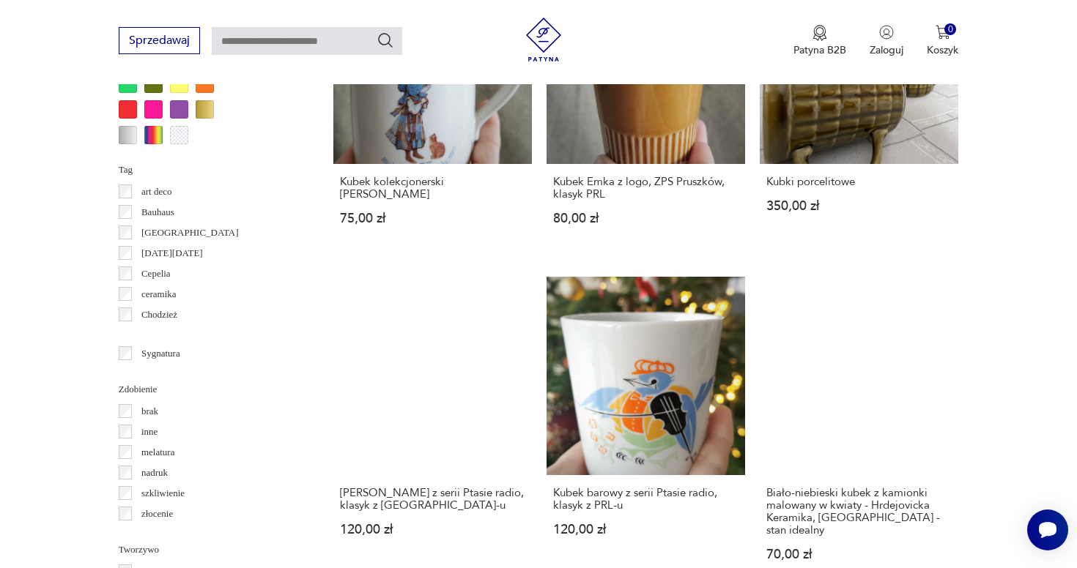
scroll to position [1327, 0]
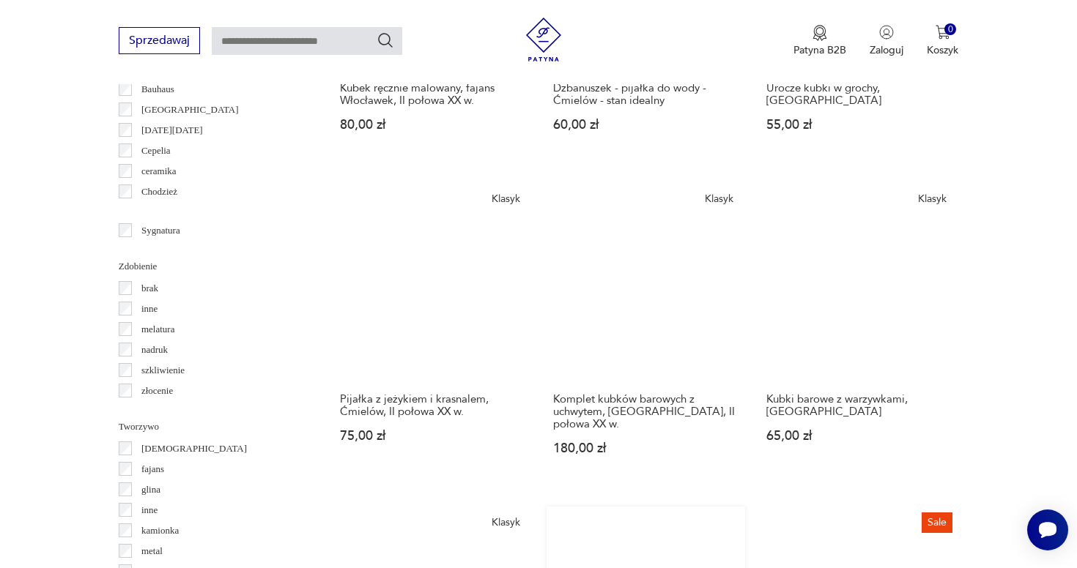
scroll to position [1579, 0]
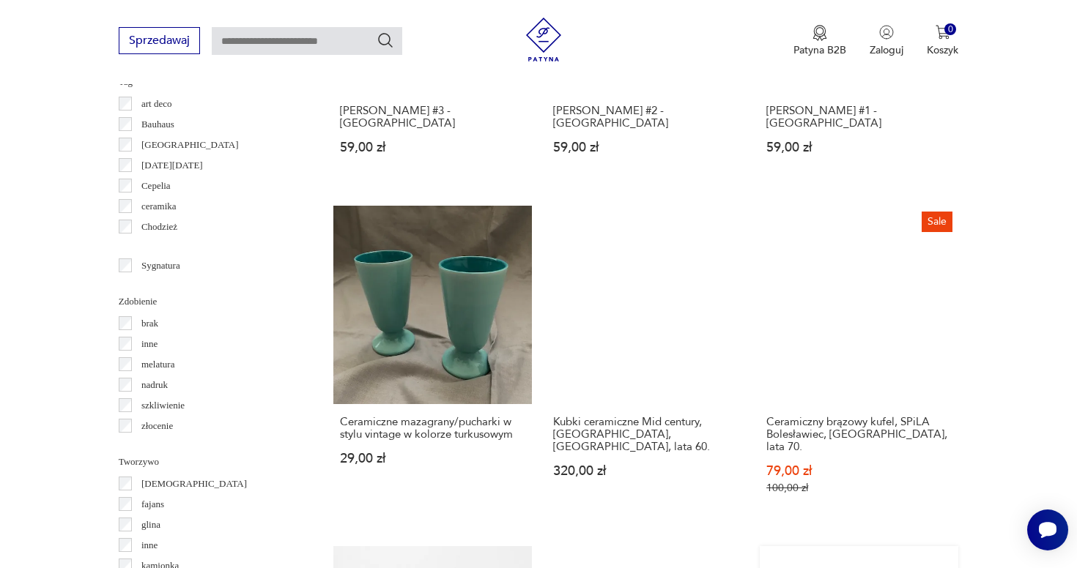
scroll to position [1438, 0]
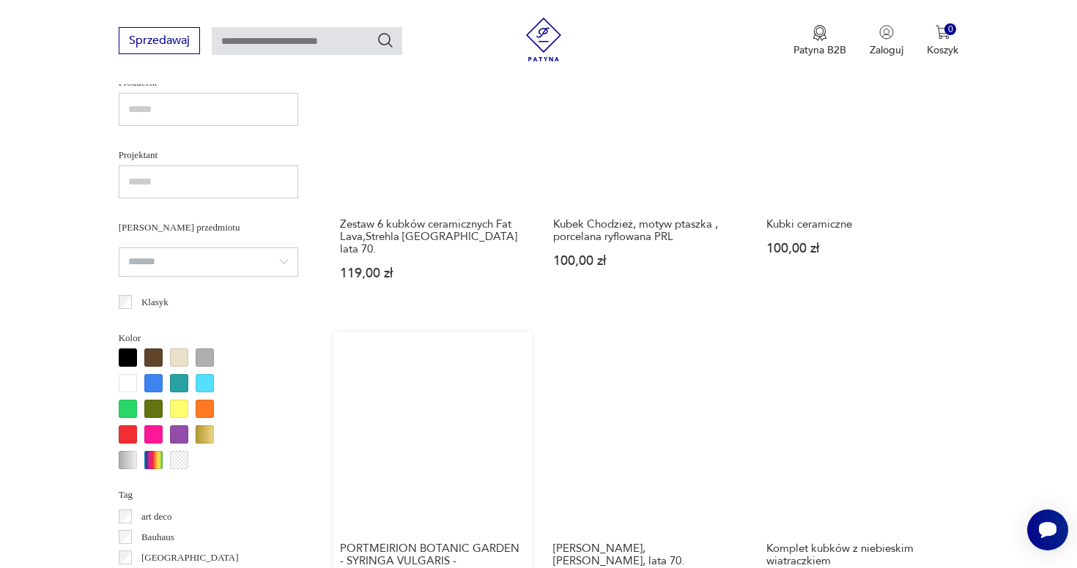
scroll to position [991, 0]
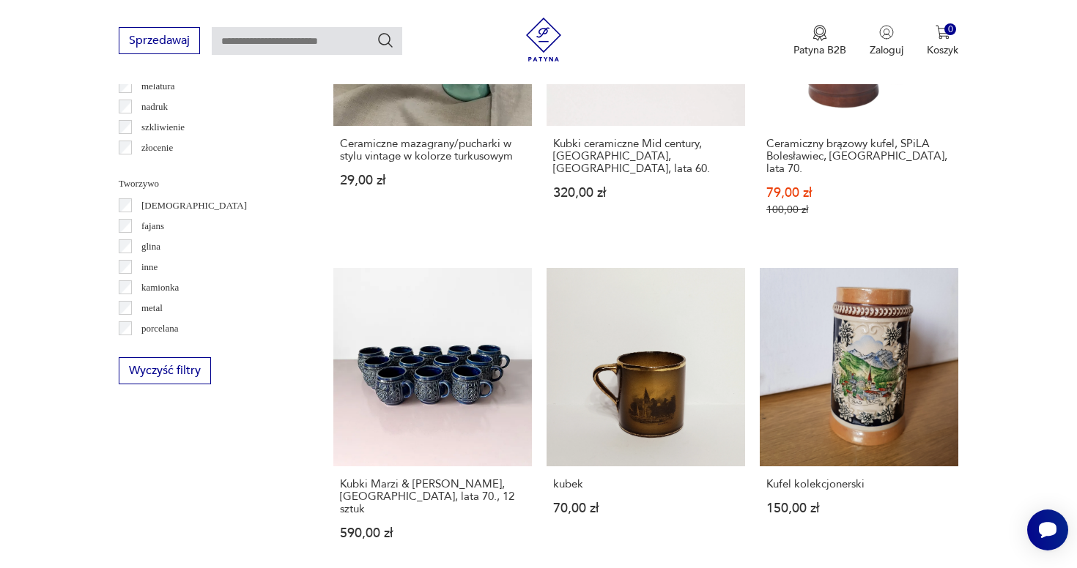
scroll to position [1657, 0]
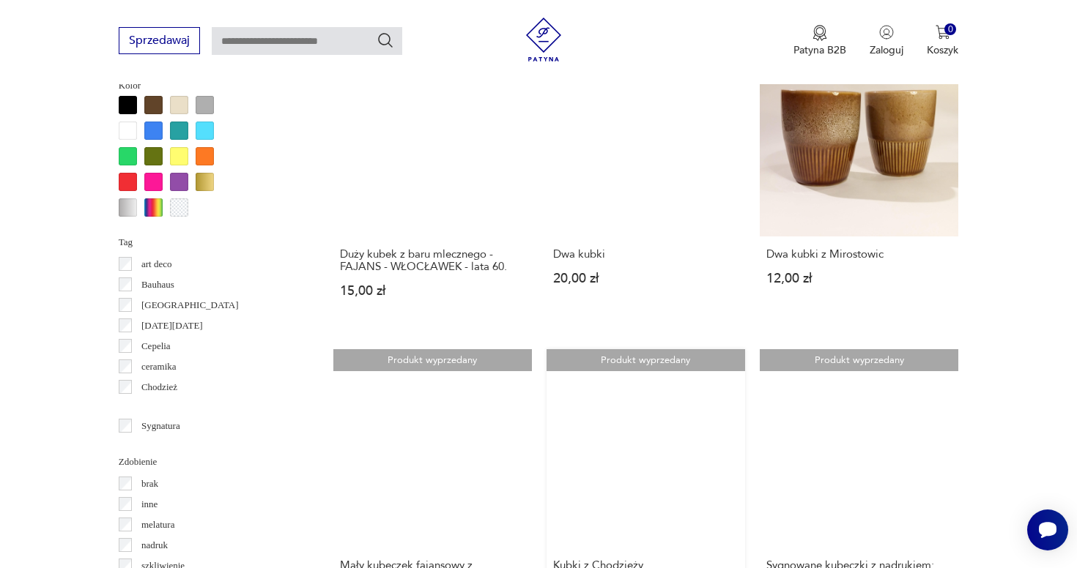
scroll to position [1294, 0]
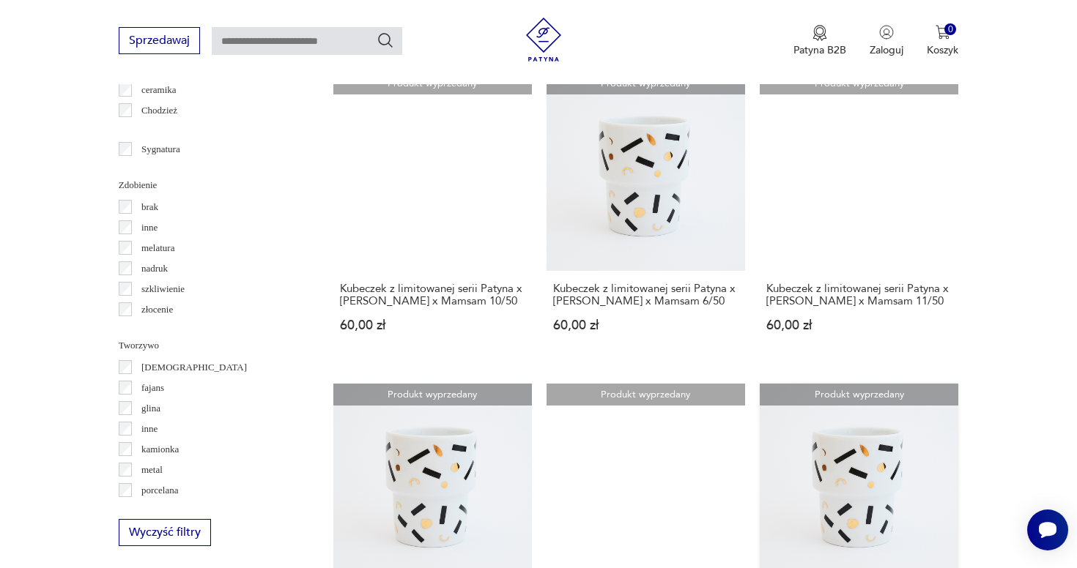
scroll to position [1539, 0]
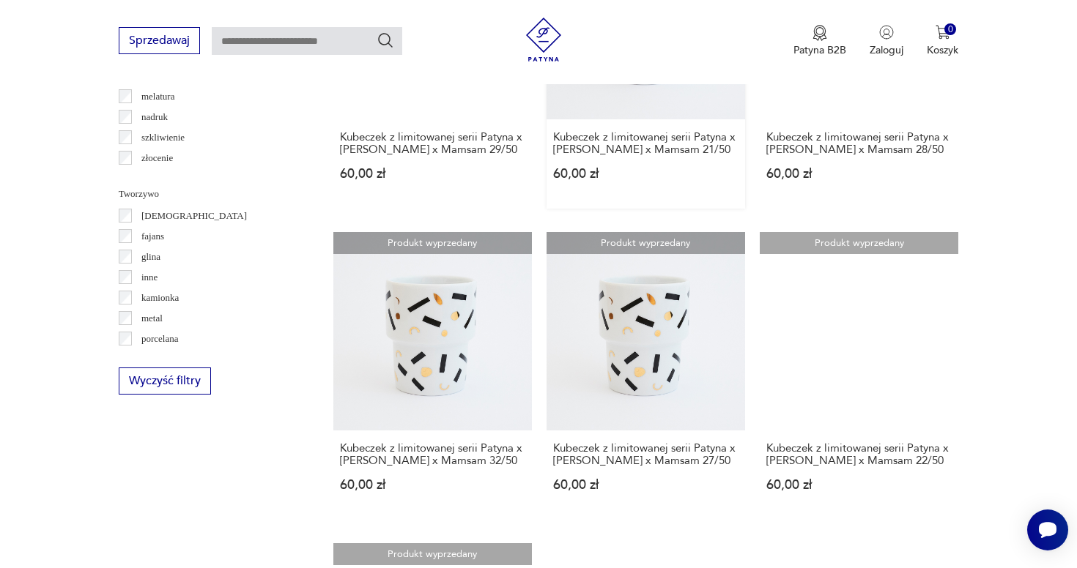
scroll to position [1759, 0]
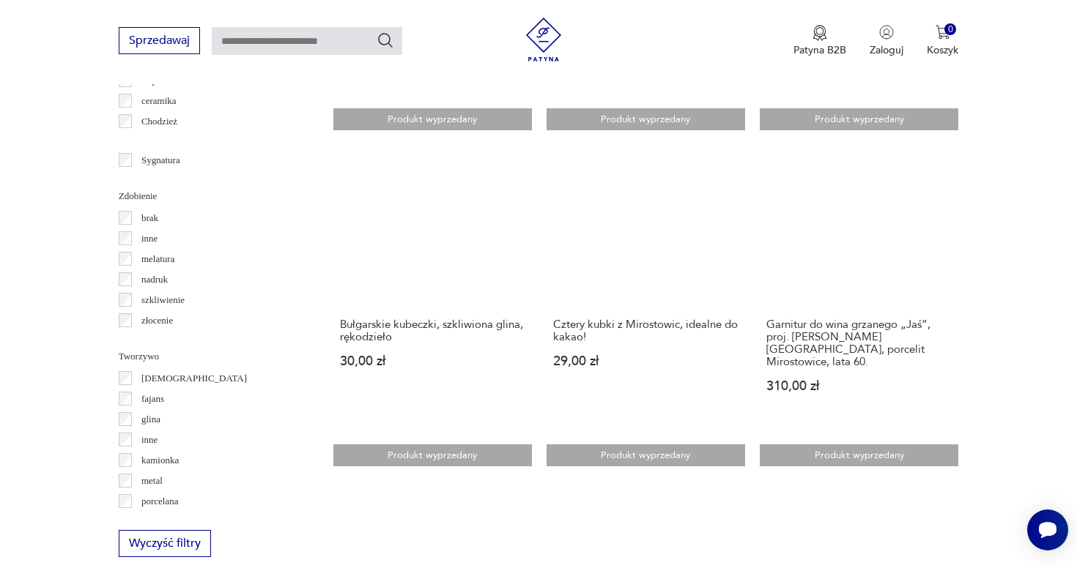
scroll to position [1520, 0]
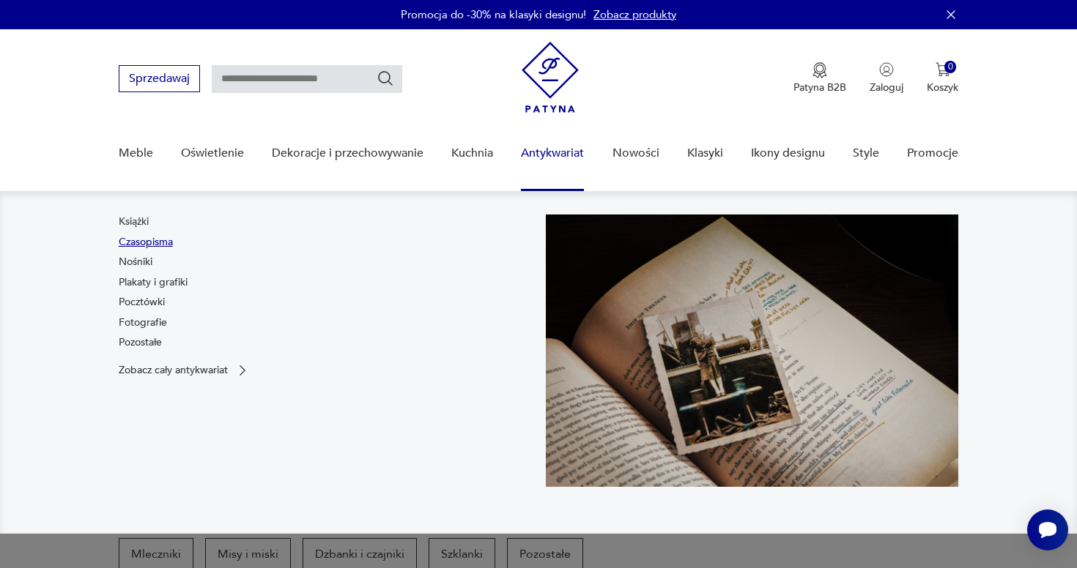
click at [166, 240] on link "Czasopisma" at bounding box center [146, 242] width 54 height 15
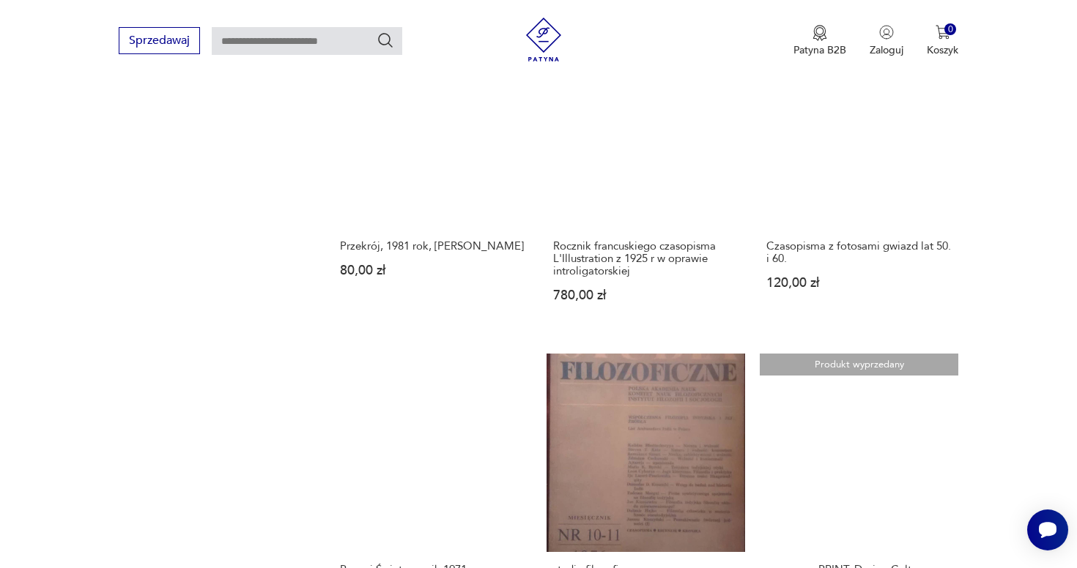
scroll to position [1248, 0]
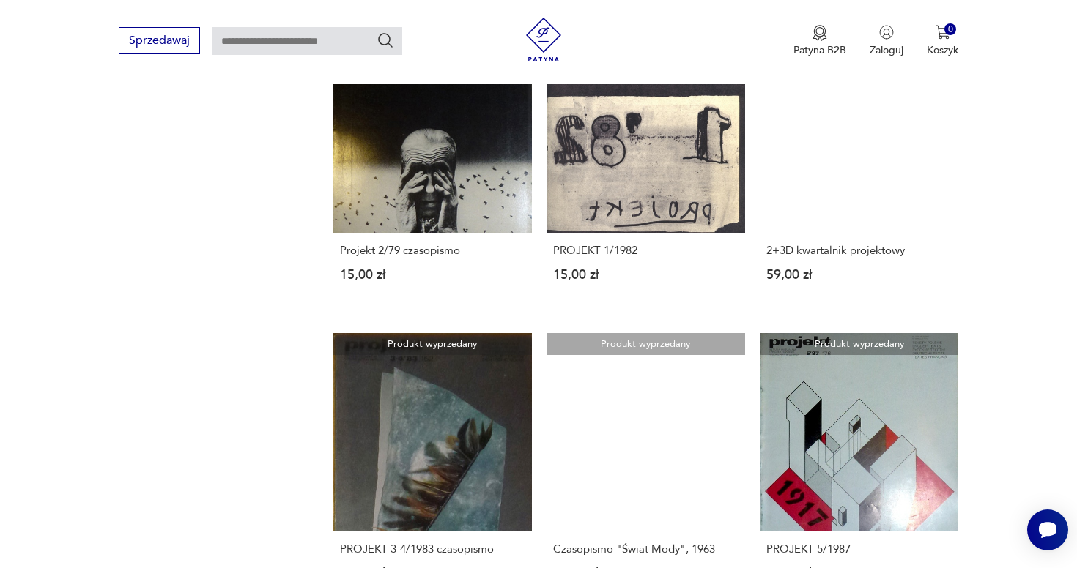
scroll to position [1259, 0]
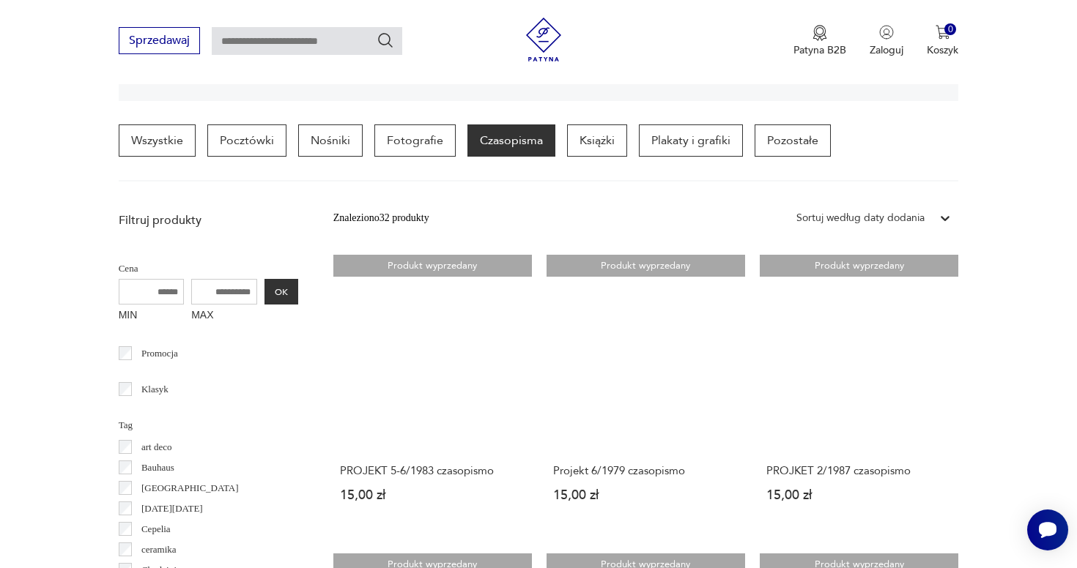
scroll to position [346, 0]
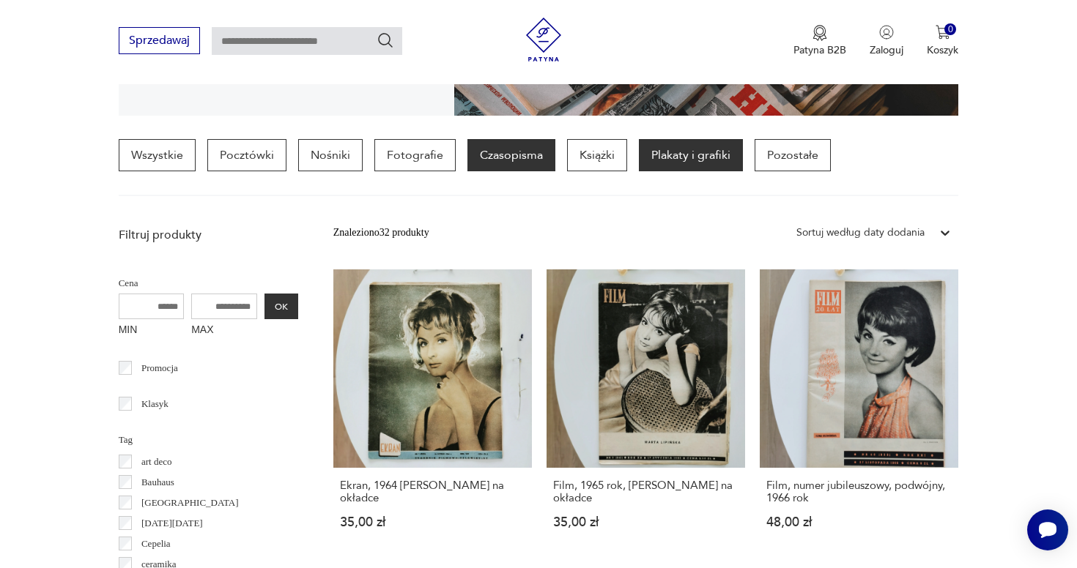
click at [684, 161] on p "Plakaty i grafiki" at bounding box center [691, 155] width 104 height 32
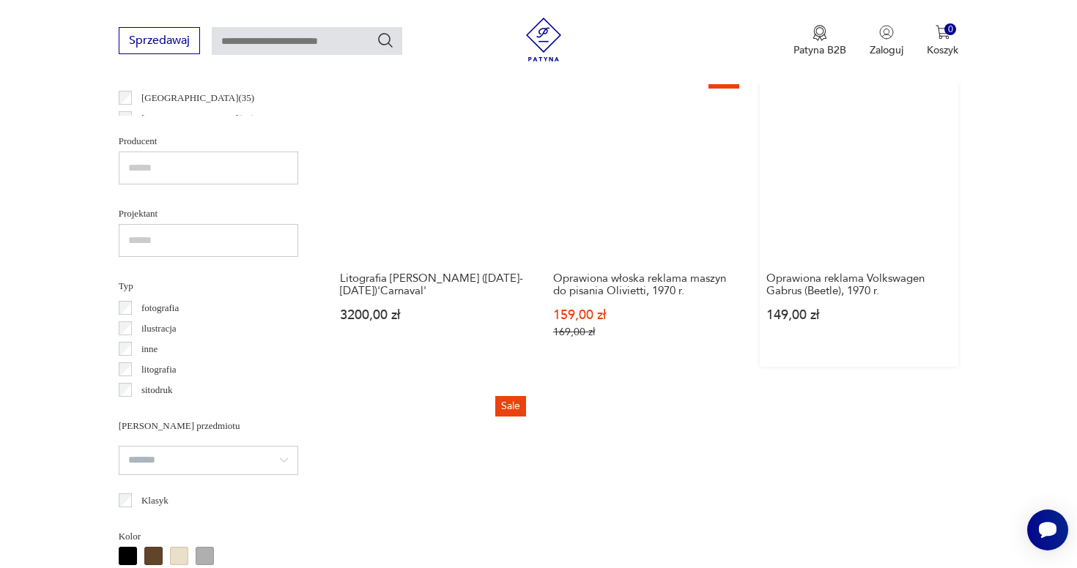
scroll to position [1030, 0]
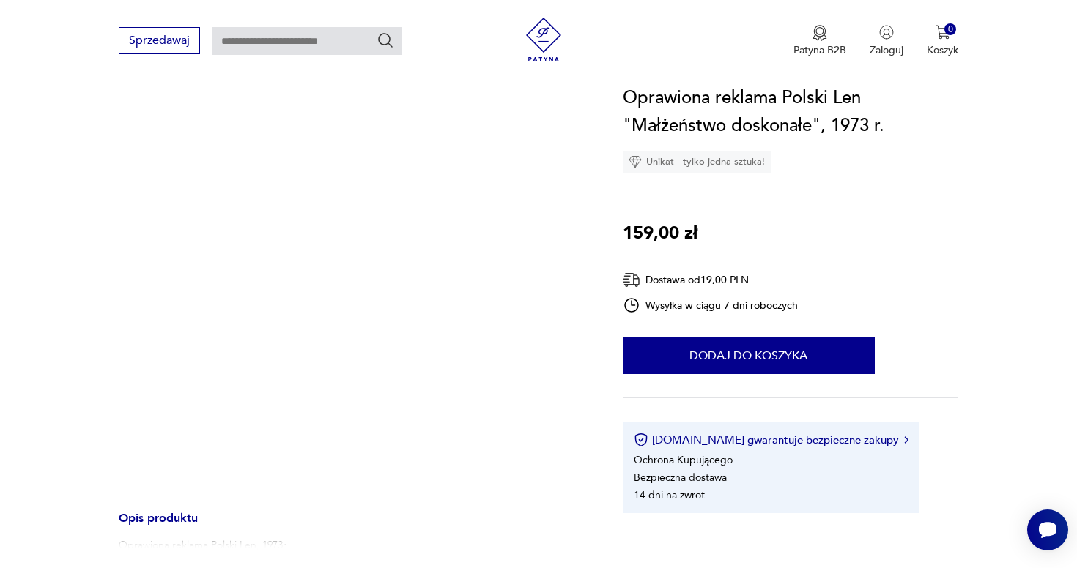
scroll to position [175, 0]
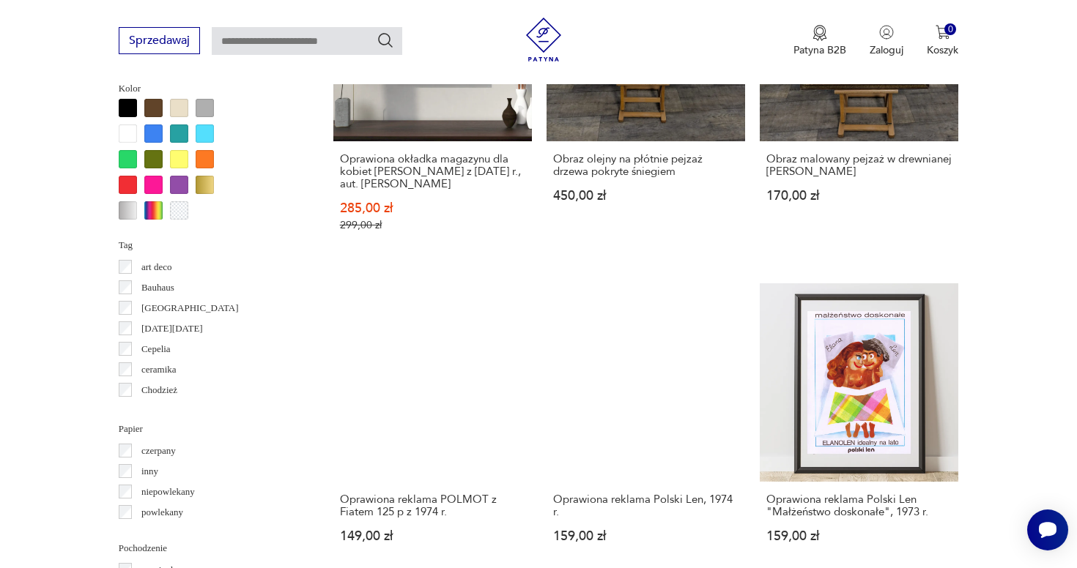
scroll to position [1359, 0]
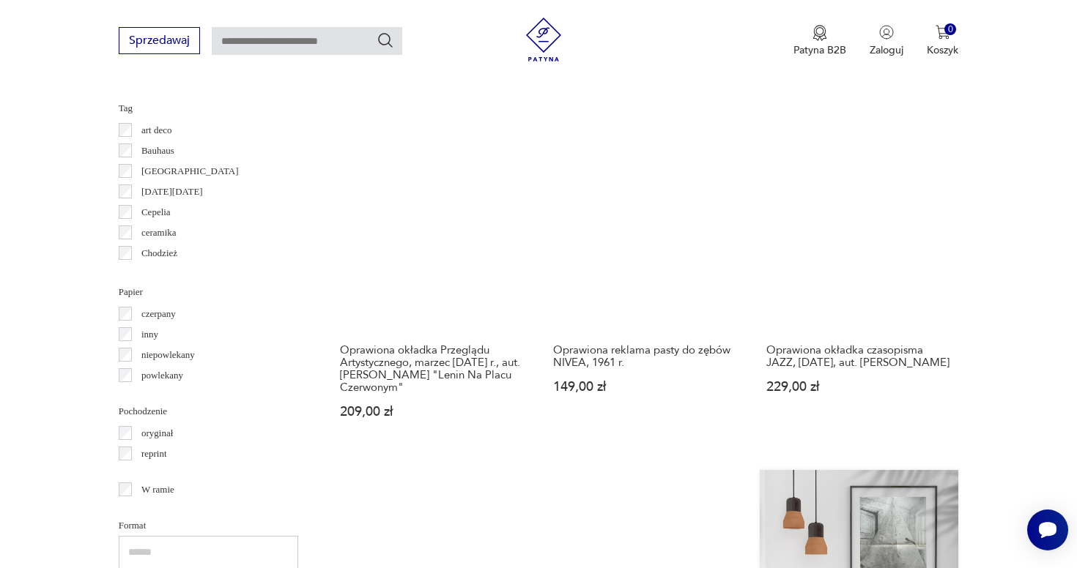
scroll to position [1550, 0]
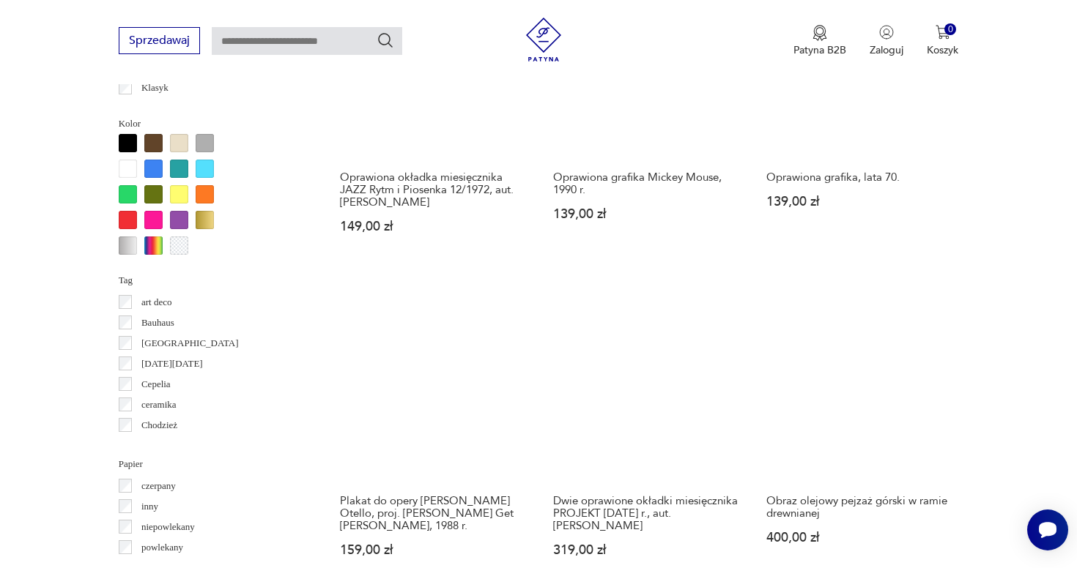
scroll to position [1303, 0]
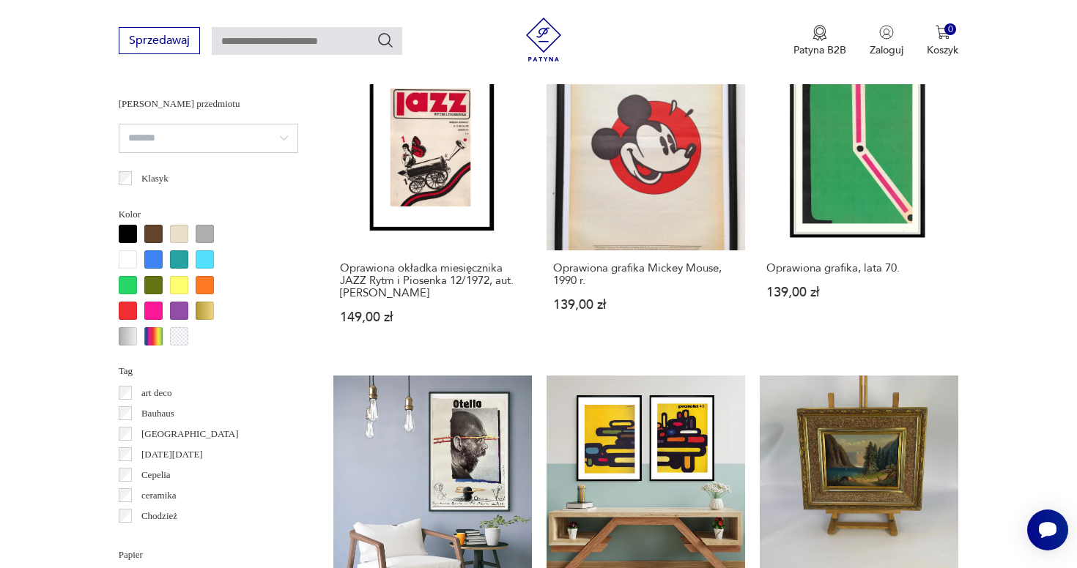
scroll to position [346, 0]
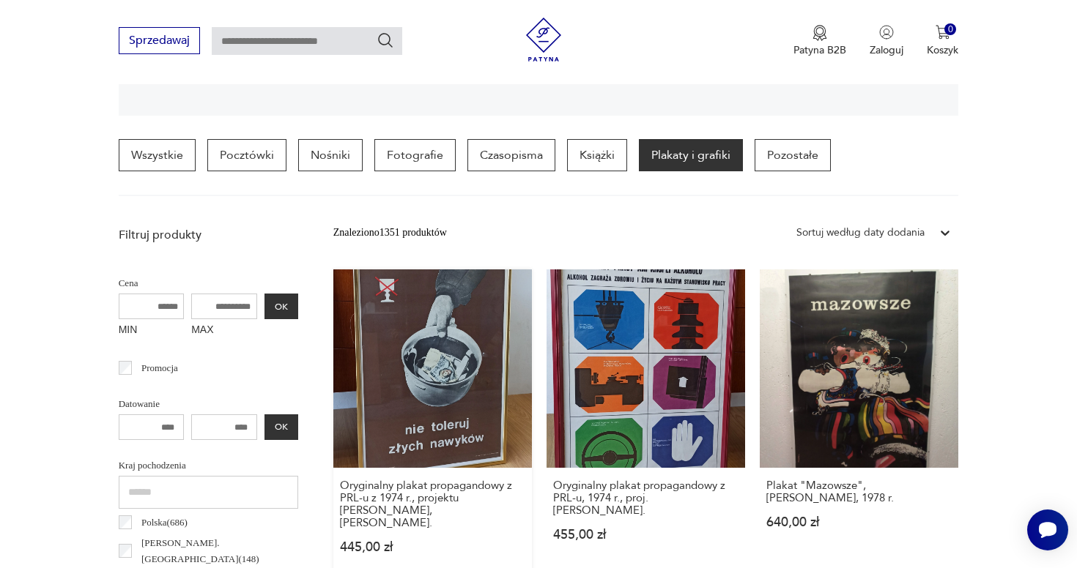
click at [376, 330] on link "Oryginalny plakat propagandowy z PRL-u z 1974 r., projektu J. Sawośko, W. Karcz…" at bounding box center [432, 426] width 198 height 313
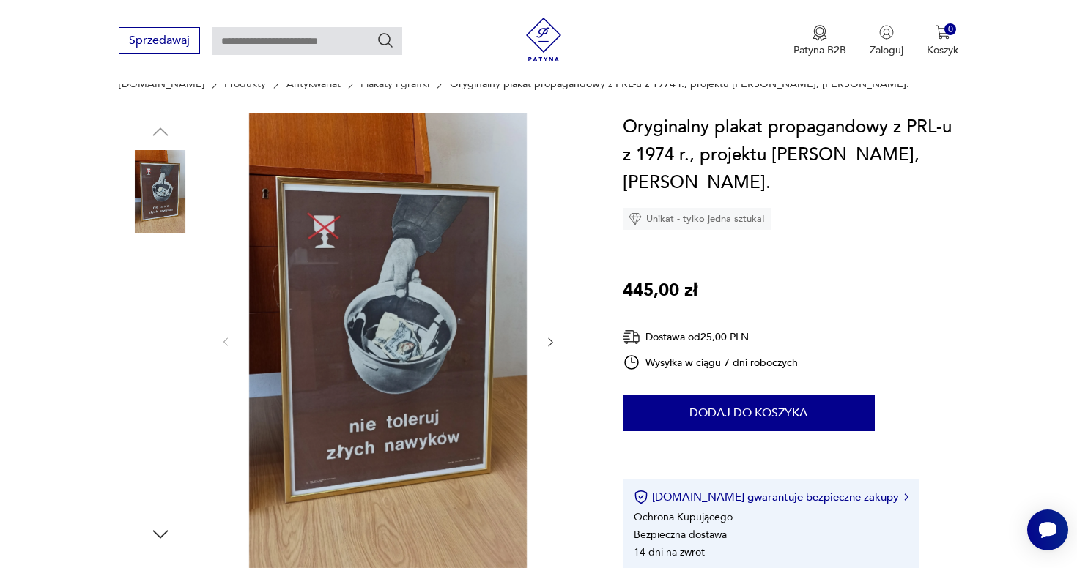
scroll to position [139, 0]
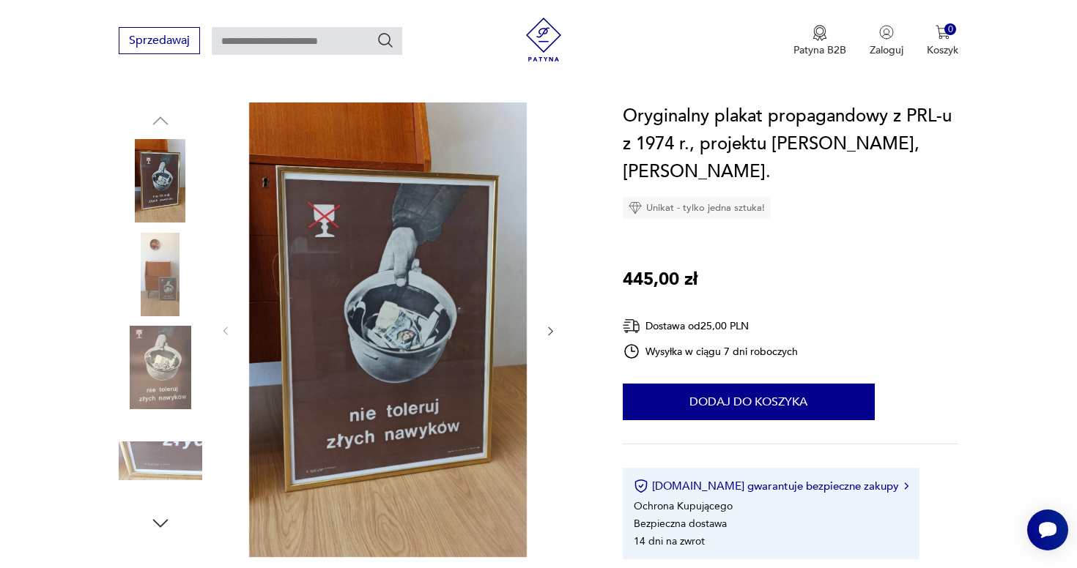
click at [545, 329] on icon "button" at bounding box center [550, 331] width 12 height 12
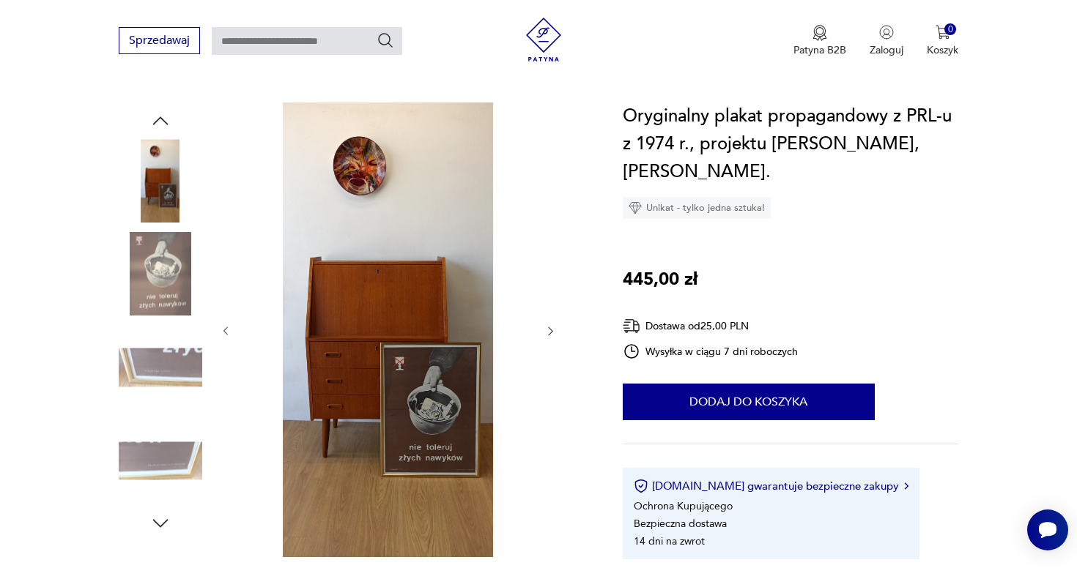
click at [545, 329] on icon "button" at bounding box center [550, 331] width 12 height 12
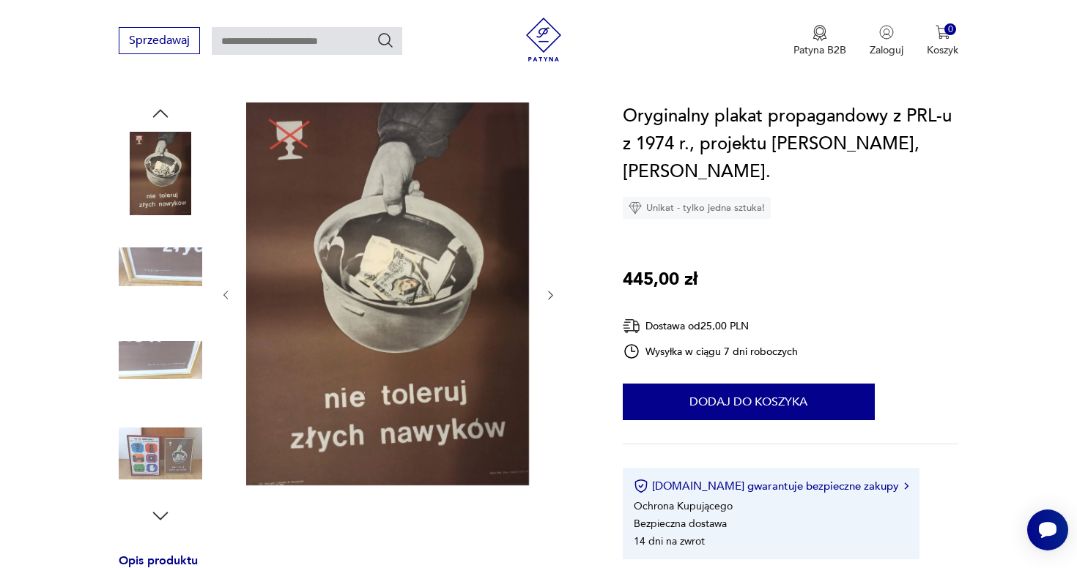
click at [548, 294] on icon "button" at bounding box center [550, 295] width 12 height 12
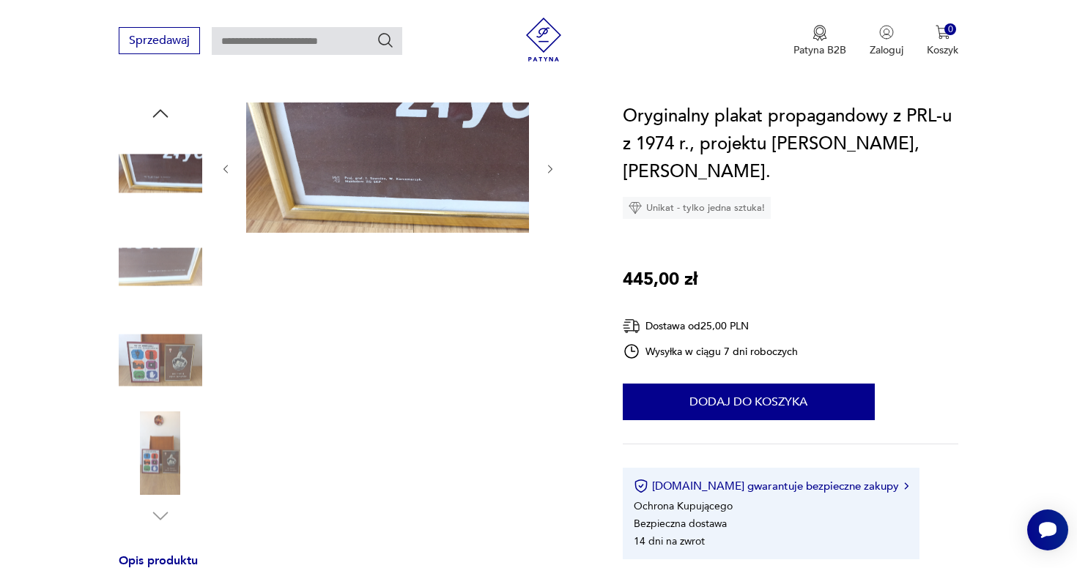
click at [542, 172] on div at bounding box center [388, 169] width 337 height 133
click at [549, 171] on icon "button" at bounding box center [550, 169] width 12 height 12
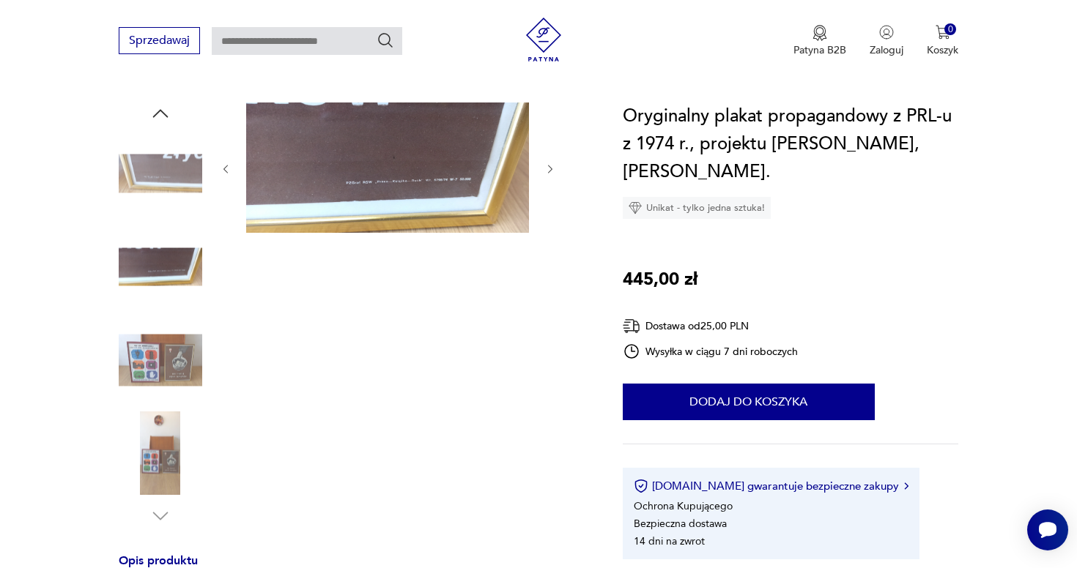
click at [549, 171] on icon "button" at bounding box center [550, 169] width 12 height 12
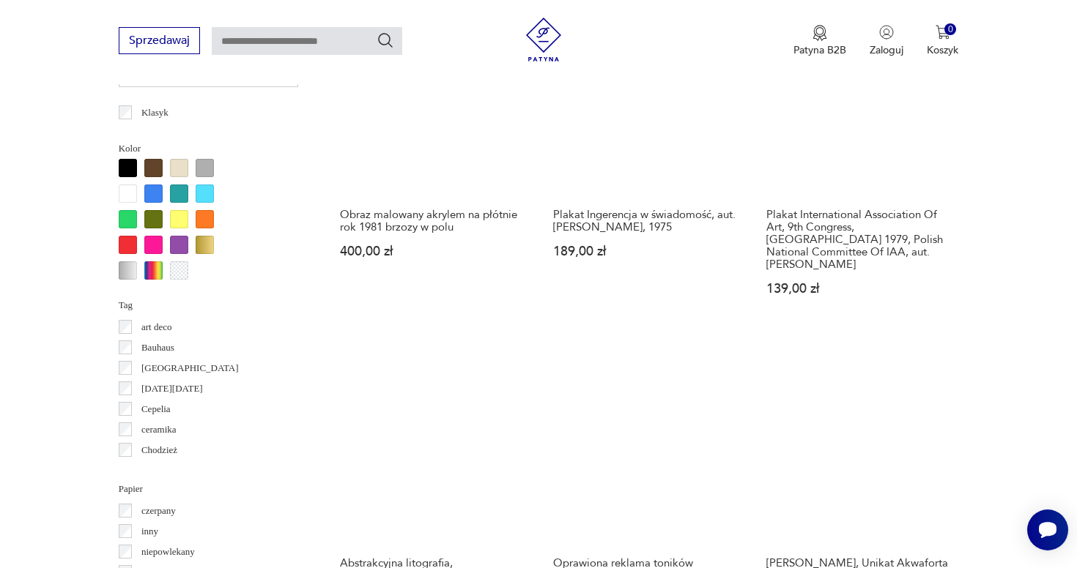
scroll to position [1285, 0]
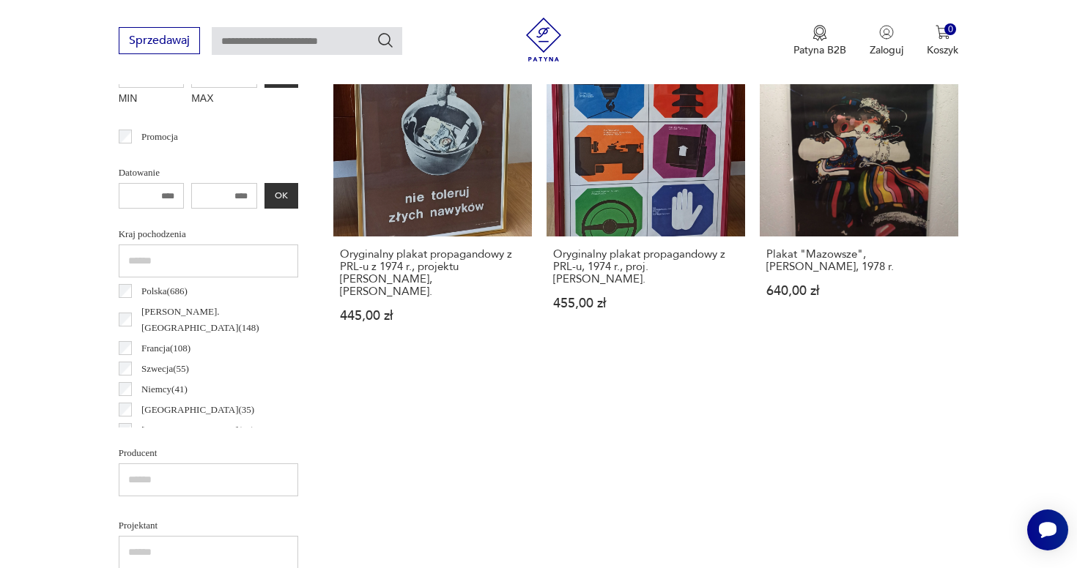
scroll to position [346, 0]
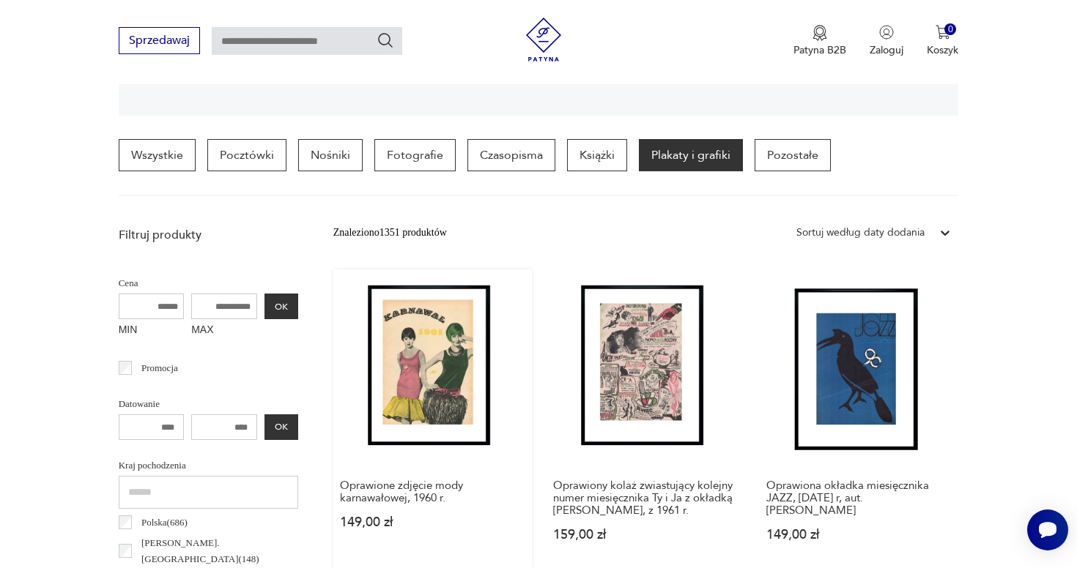
click at [394, 364] on link "Oprawione zdjęcie mody karnawałowej, 1960 r. 149,00 zł" at bounding box center [432, 420] width 198 height 300
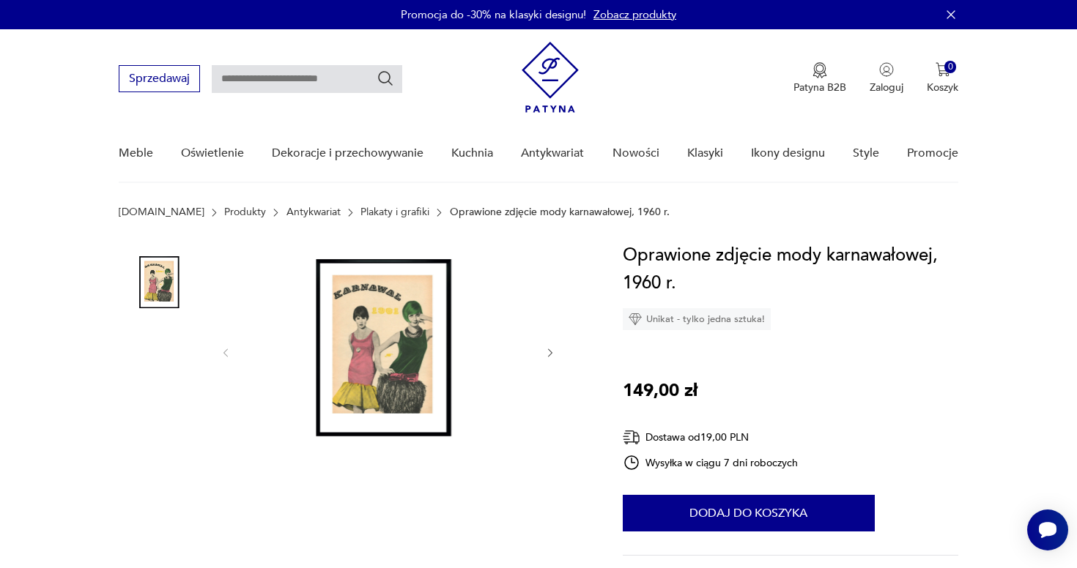
click at [416, 333] on img at bounding box center [387, 352] width 283 height 220
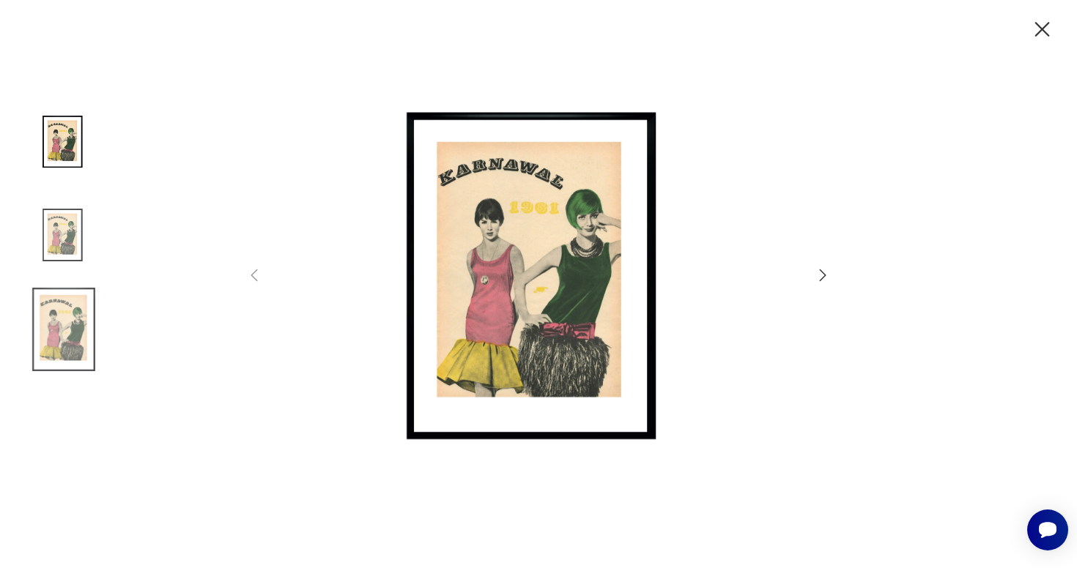
click at [746, 118] on img at bounding box center [538, 283] width 521 height 455
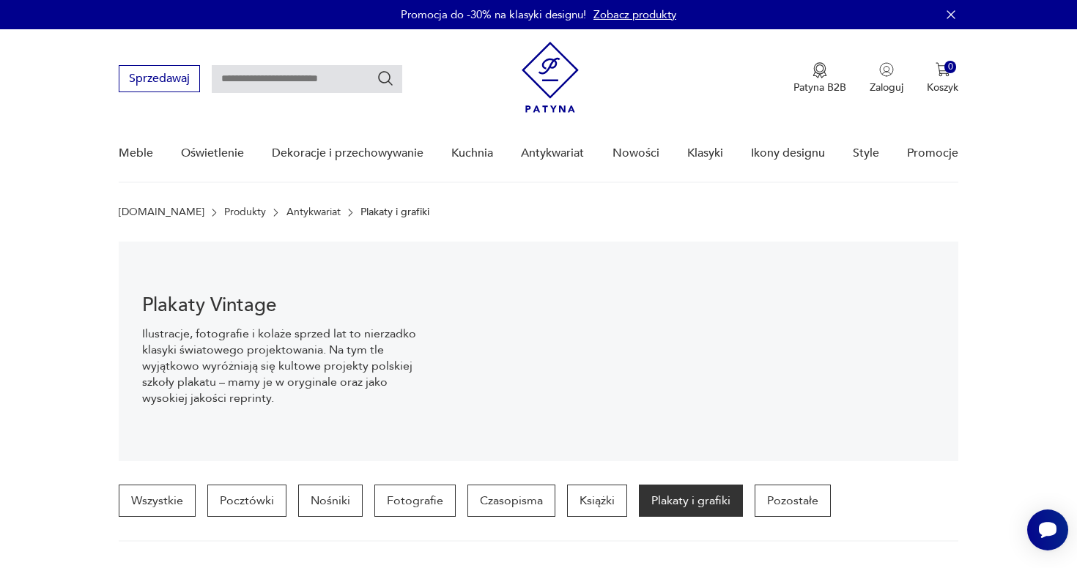
scroll to position [342, 0]
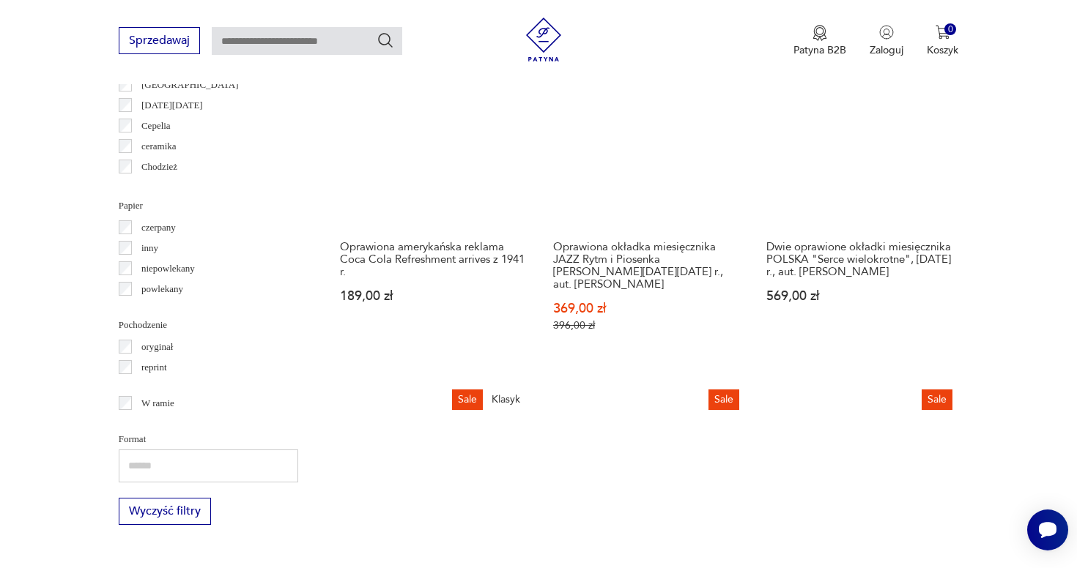
scroll to position [1567, 0]
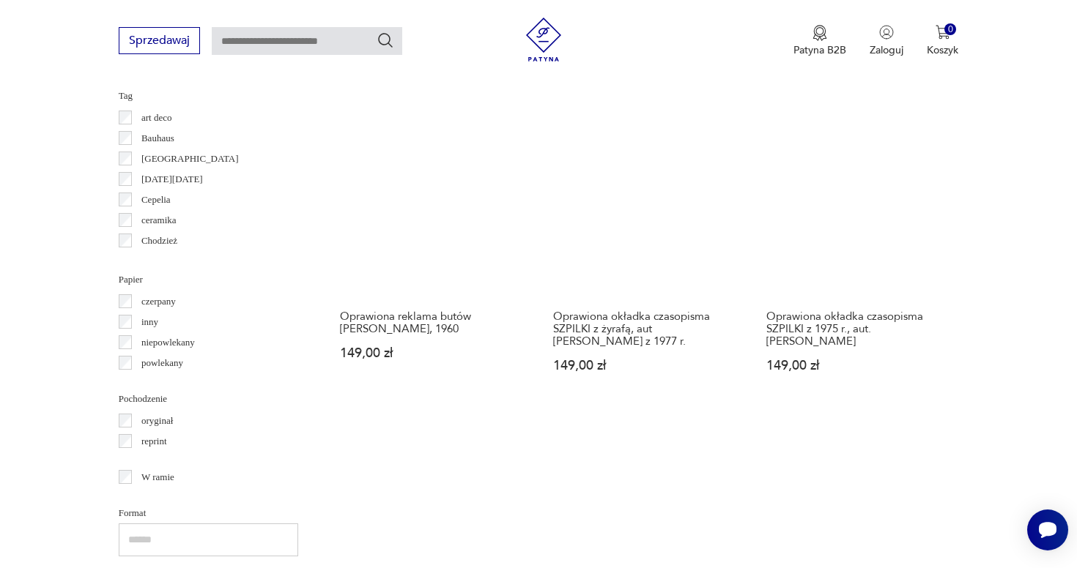
scroll to position [1513, 0]
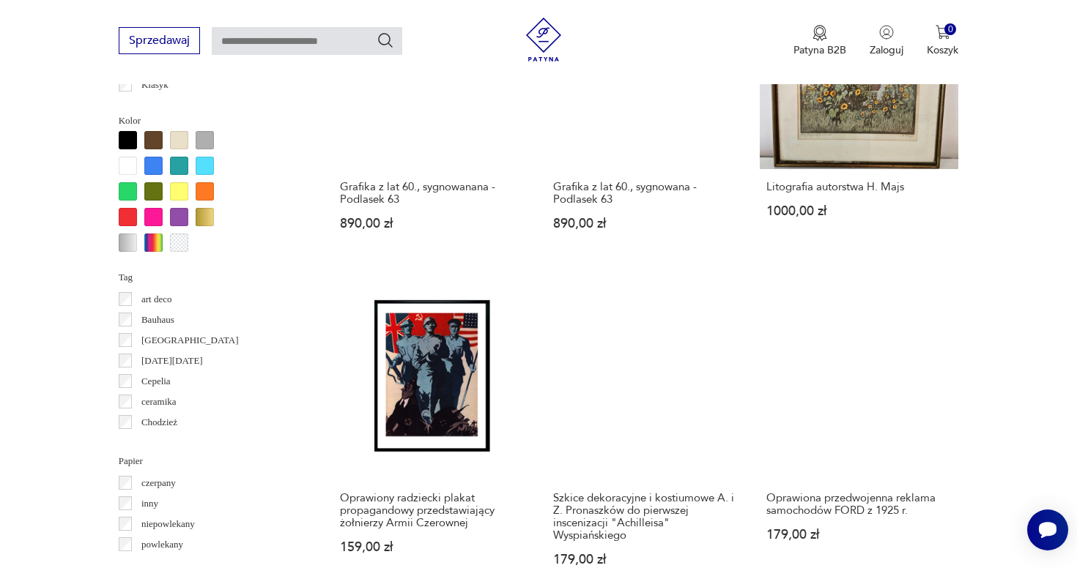
scroll to position [1304, 0]
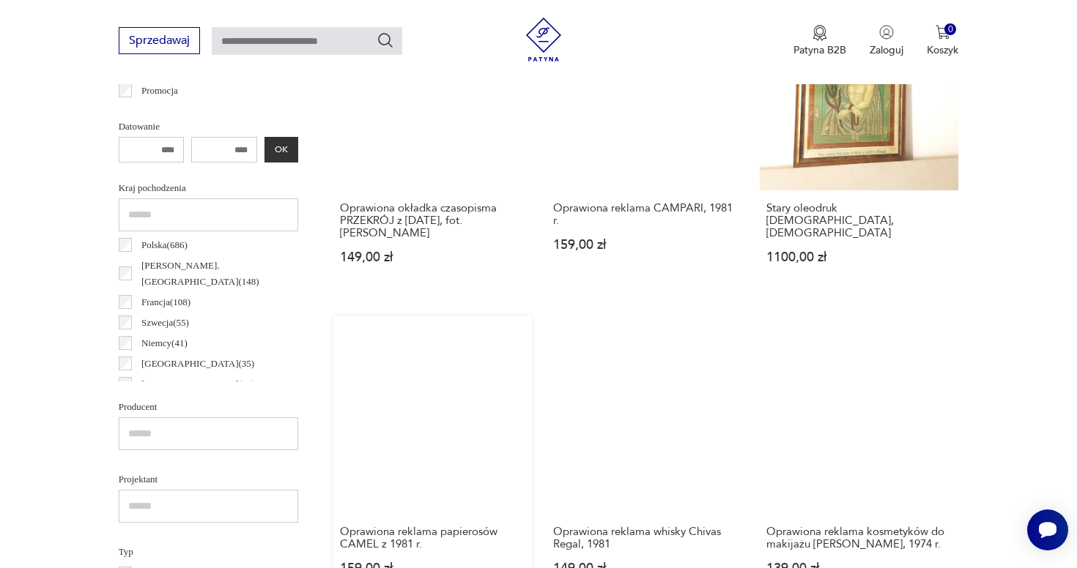
scroll to position [764, 0]
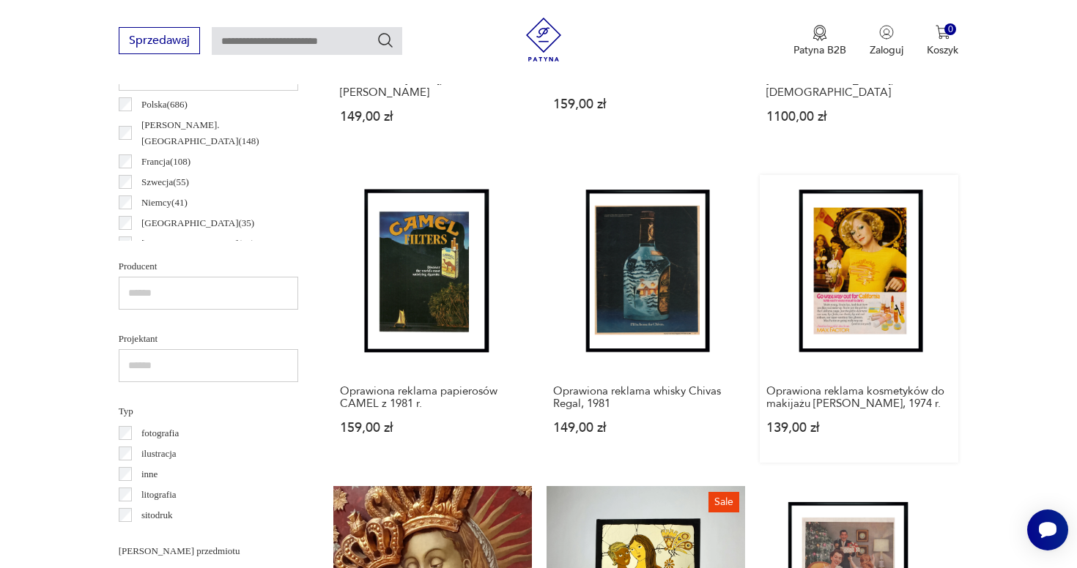
click at [759, 272] on link "Oprawiona reklama kosmetyków do makijażu MAX FACTOR, 1974 r. 139,00 zł" at bounding box center [858, 319] width 198 height 288
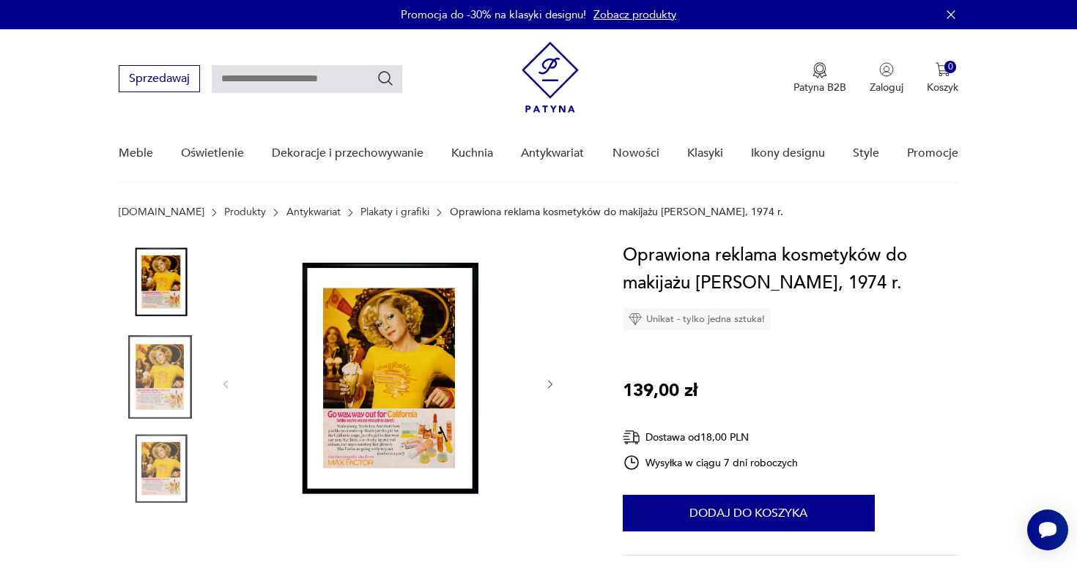
click at [439, 393] on img at bounding box center [387, 383] width 283 height 283
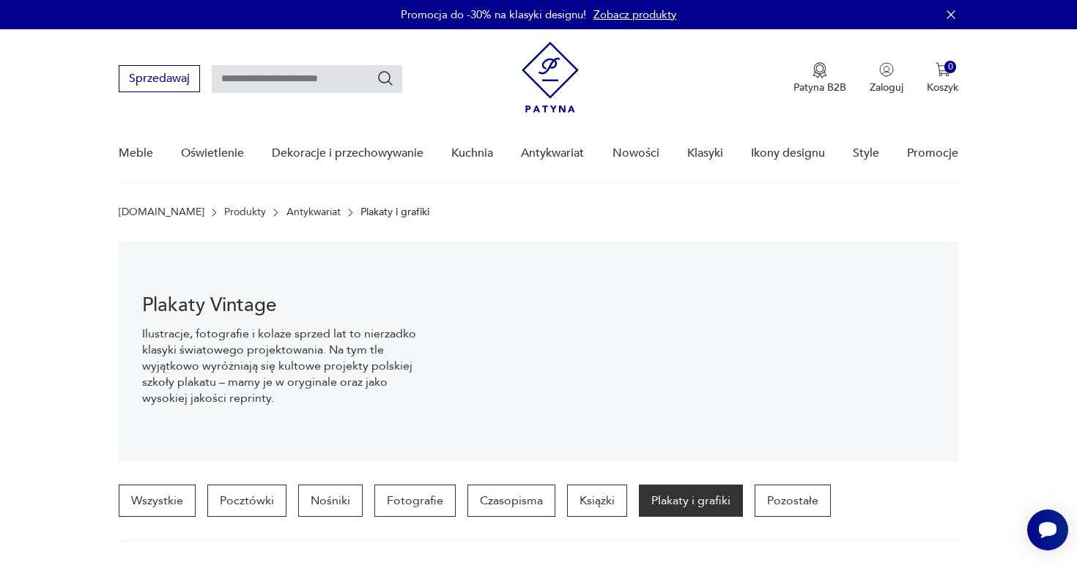
scroll to position [764, 0]
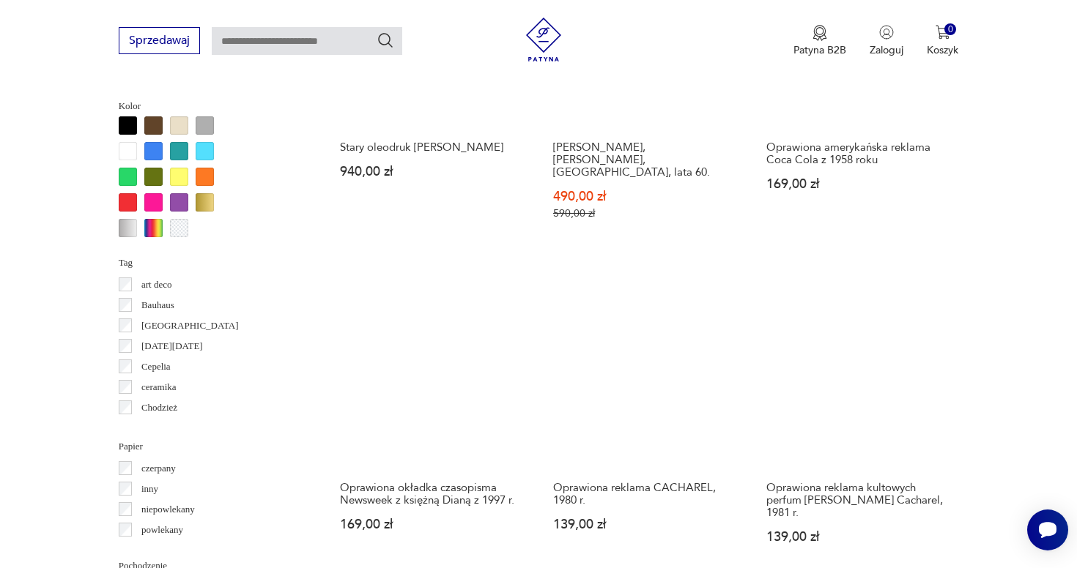
scroll to position [1322, 0]
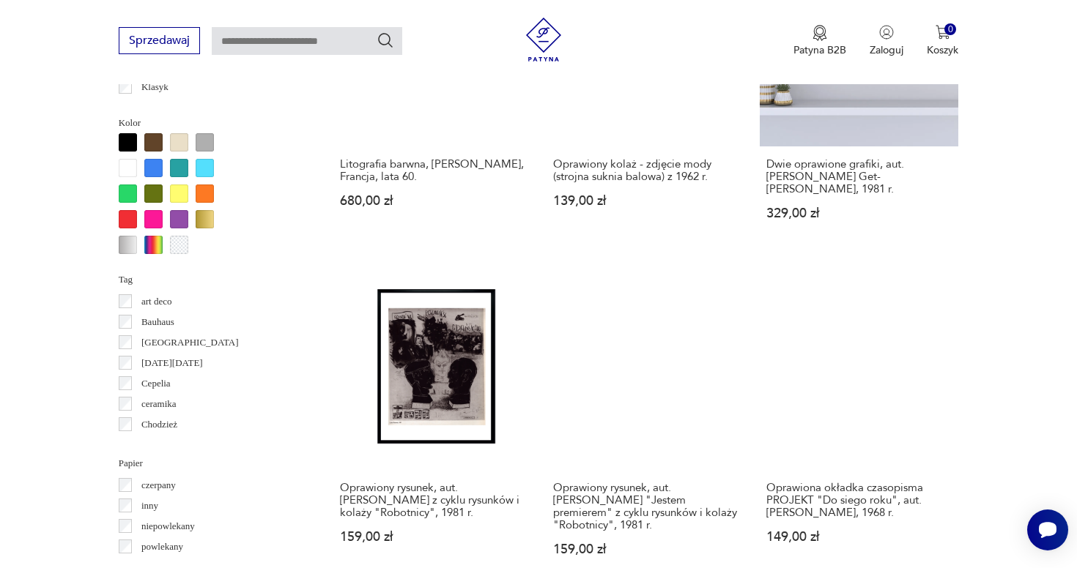
scroll to position [1304, 0]
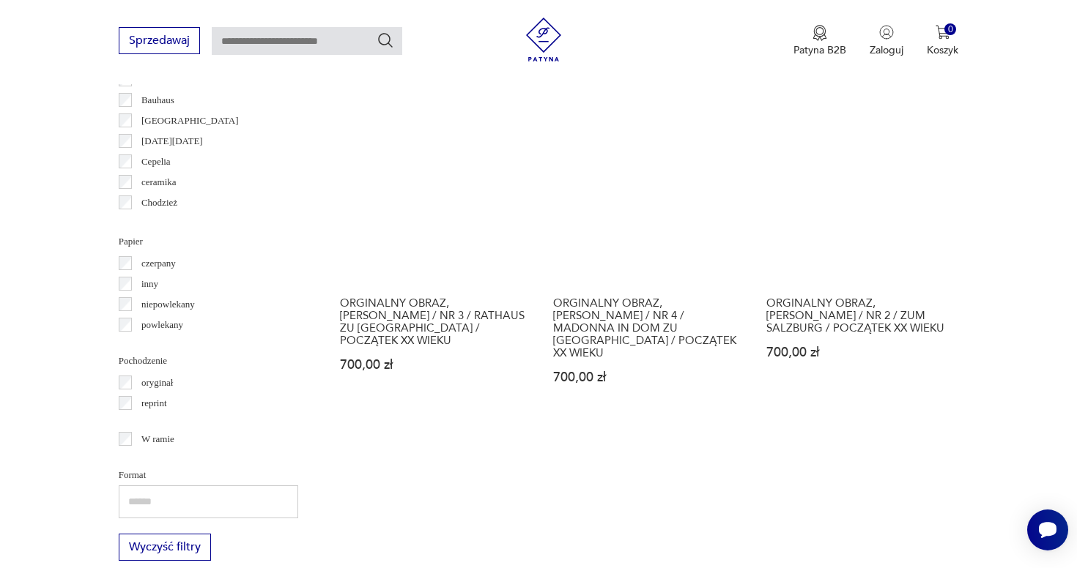
scroll to position [1537, 0]
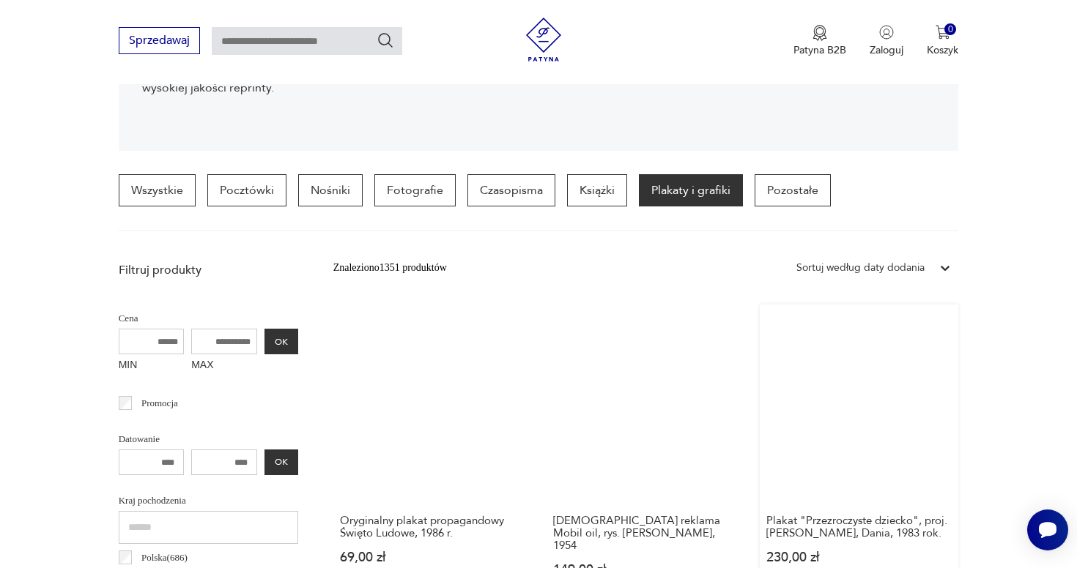
scroll to position [324, 0]
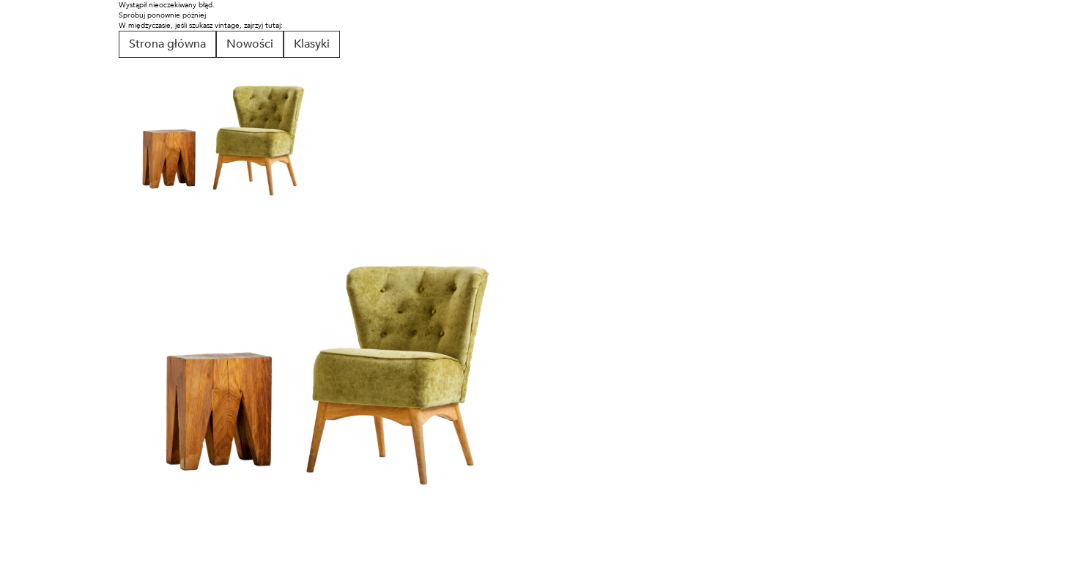
click at [790, 450] on html "Wystąpił nieoczekiwany błąd. Spróbuj ponownie później W międzyczasie, jeśli szu…" at bounding box center [538, 255] width 1077 height 511
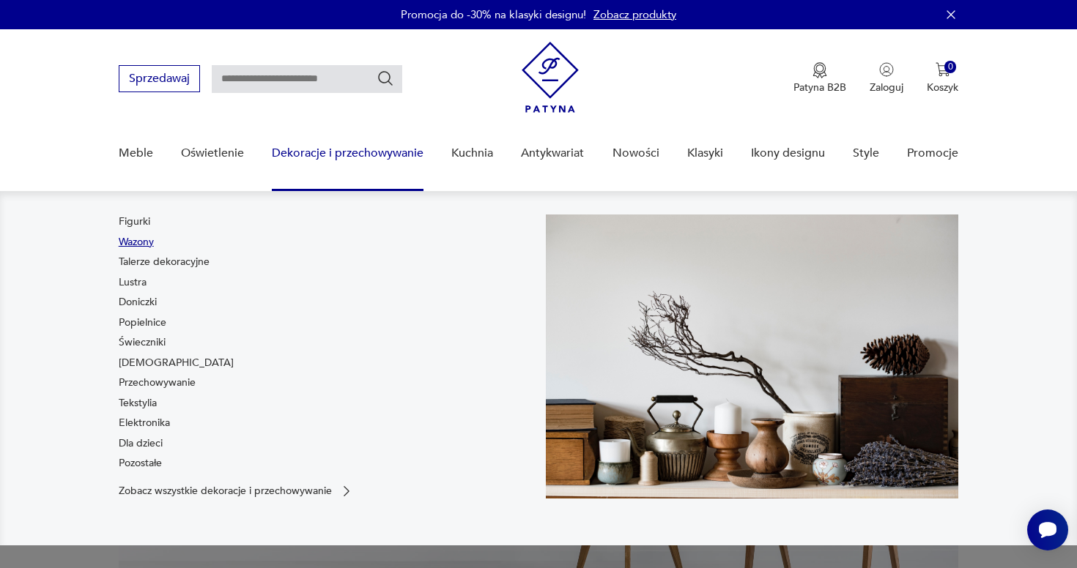
click at [144, 242] on link "Wazony" at bounding box center [136, 242] width 35 height 15
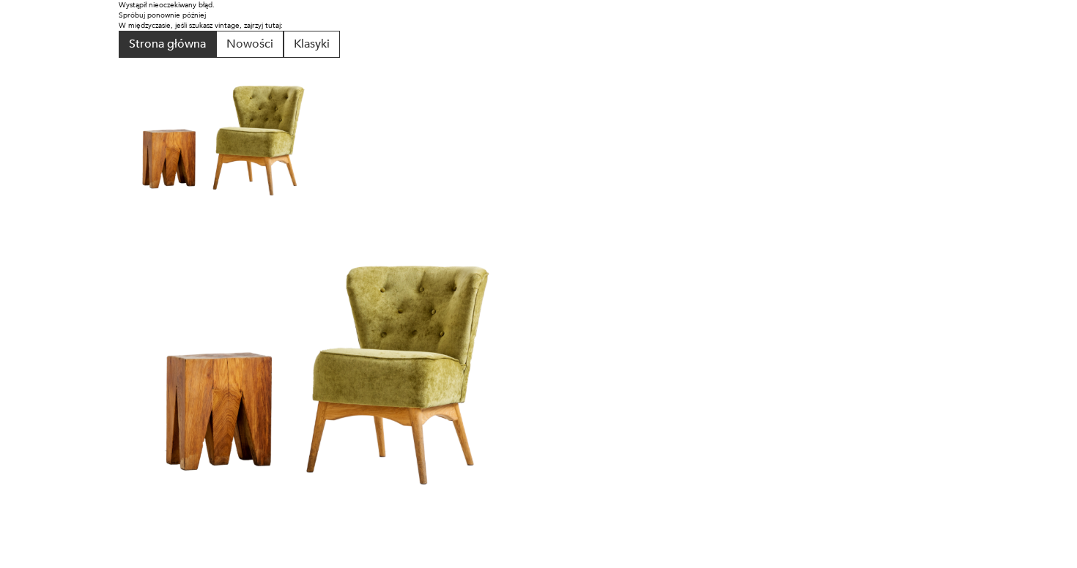
click at [179, 42] on button "Strona główna" at bounding box center [167, 44] width 97 height 27
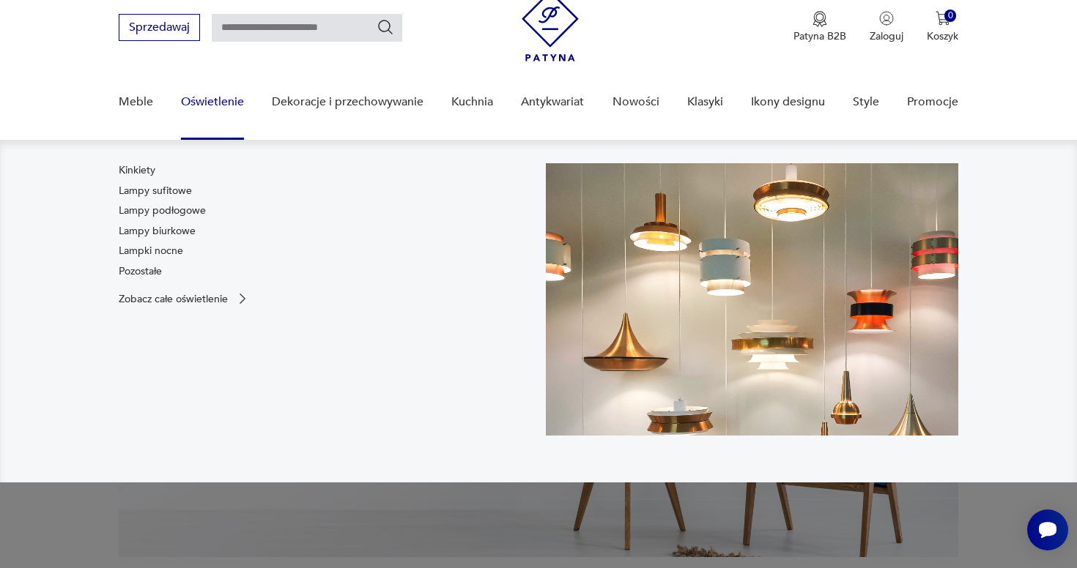
scroll to position [60, 0]
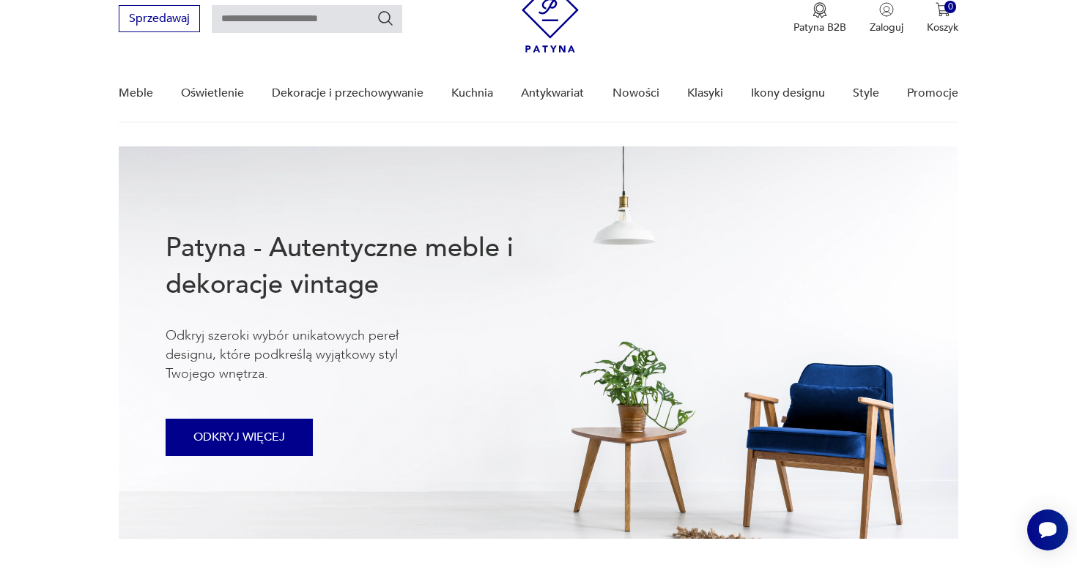
click at [213, 425] on button "ODKRYJ WIĘCEJ" at bounding box center [239, 437] width 147 height 37
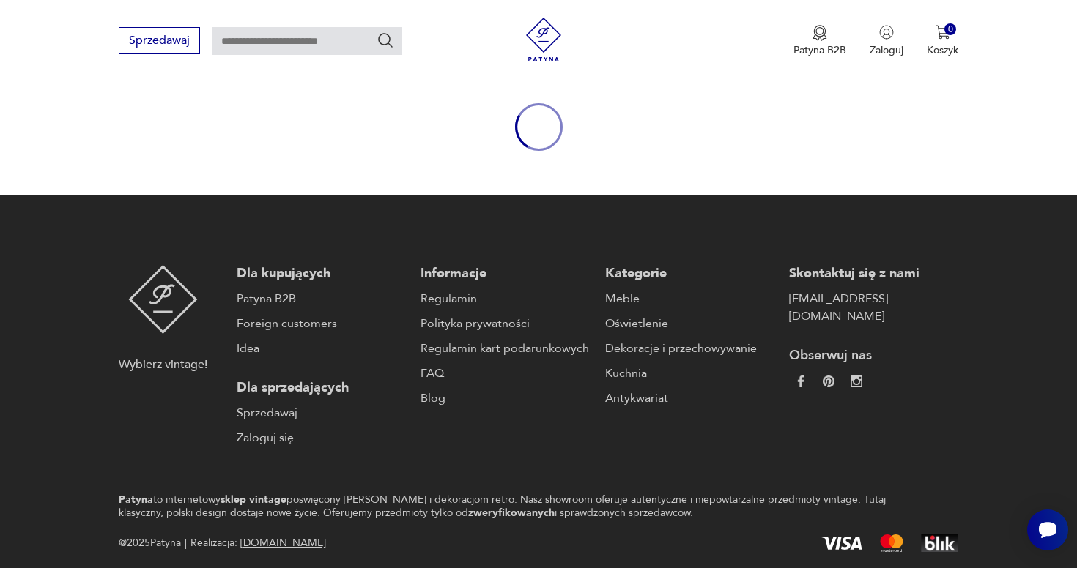
scroll to position [152, 0]
